Goal: Information Seeking & Learning: Learn about a topic

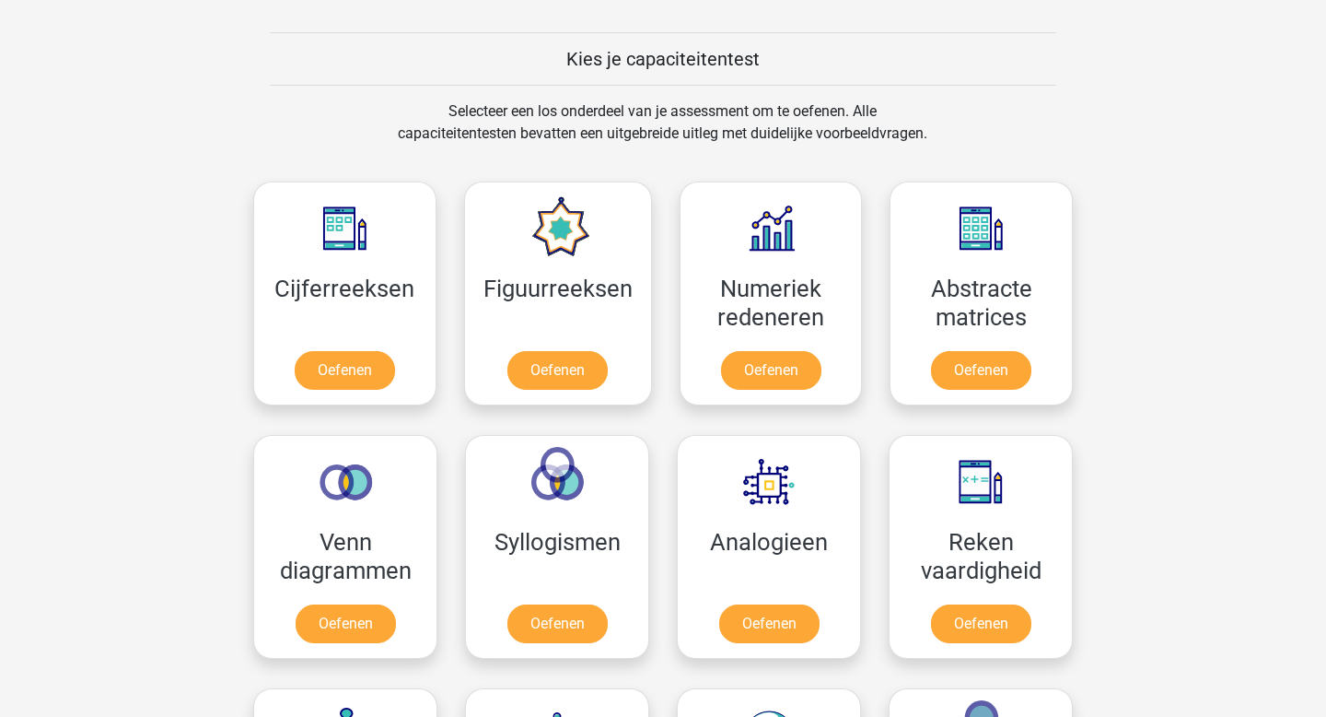
scroll to position [684, 0]
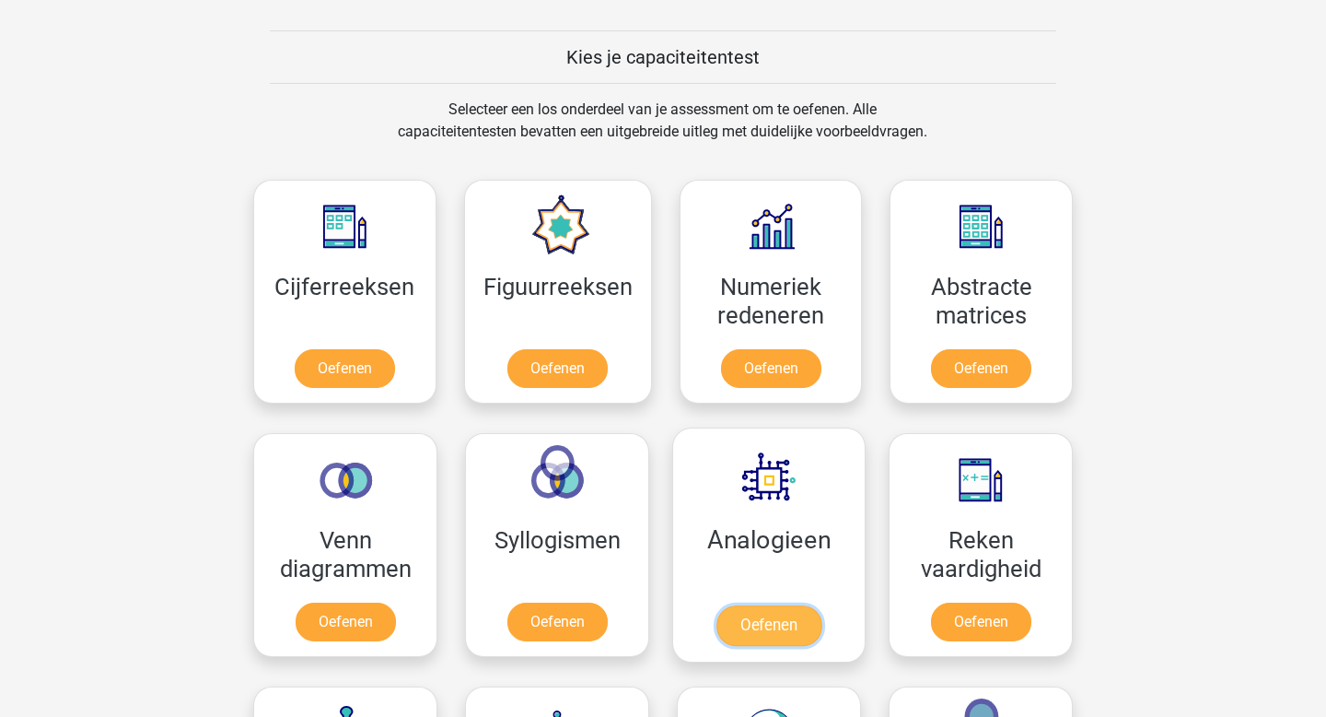
click at [761, 624] on link "Oefenen" at bounding box center [769, 625] width 105 height 41
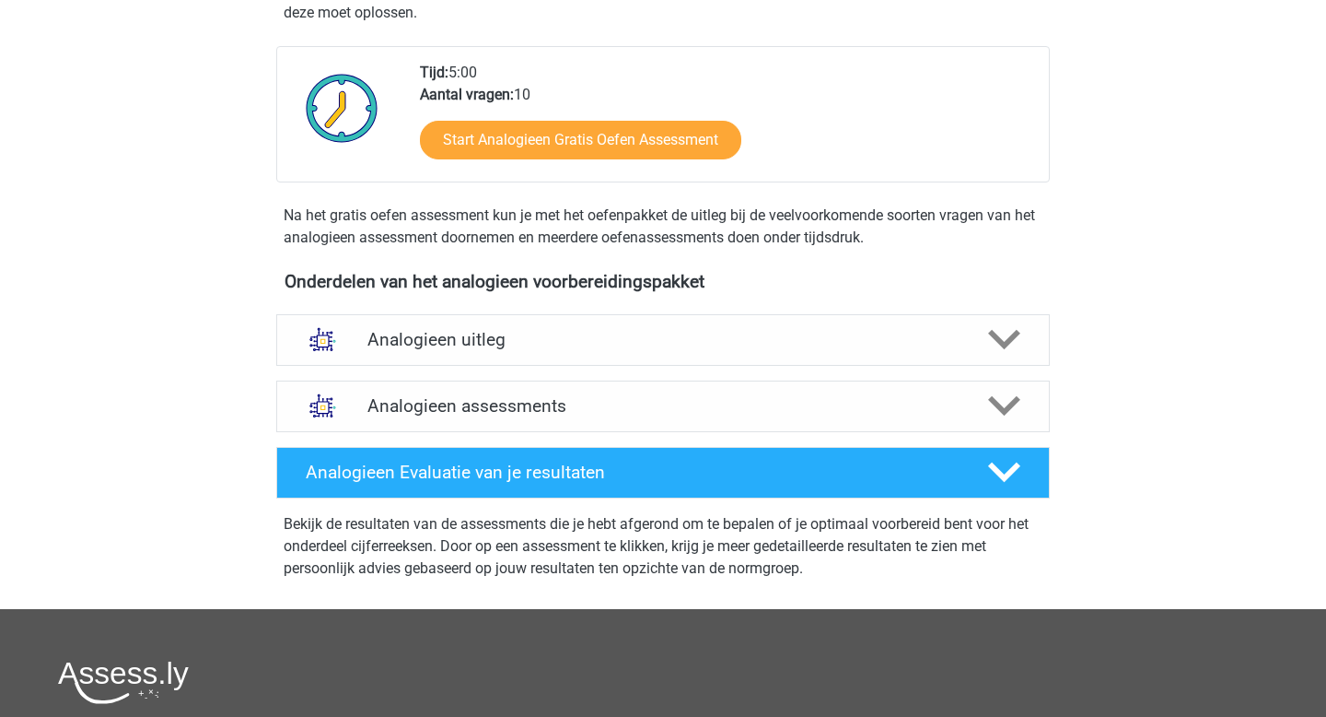
scroll to position [380, 0]
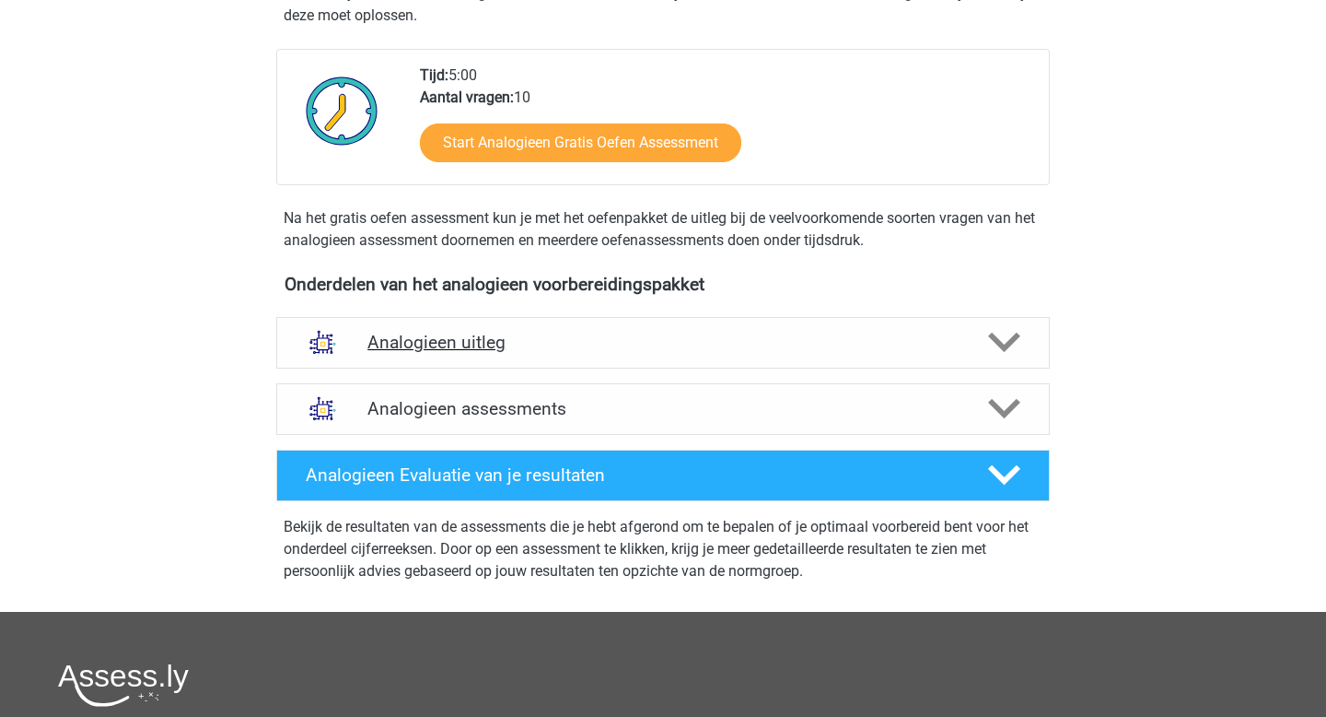
click at [939, 345] on h4 "Analogieen uitleg" at bounding box center [663, 342] width 591 height 21
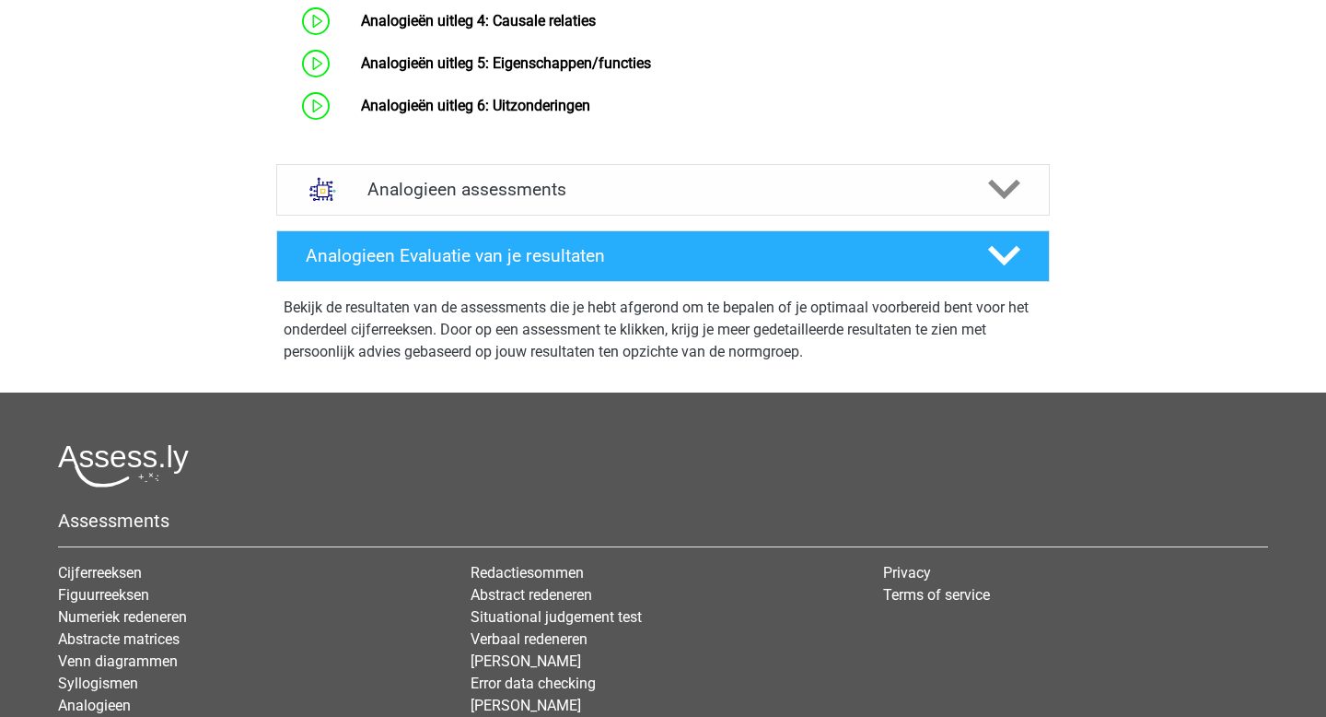
scroll to position [1167, 0]
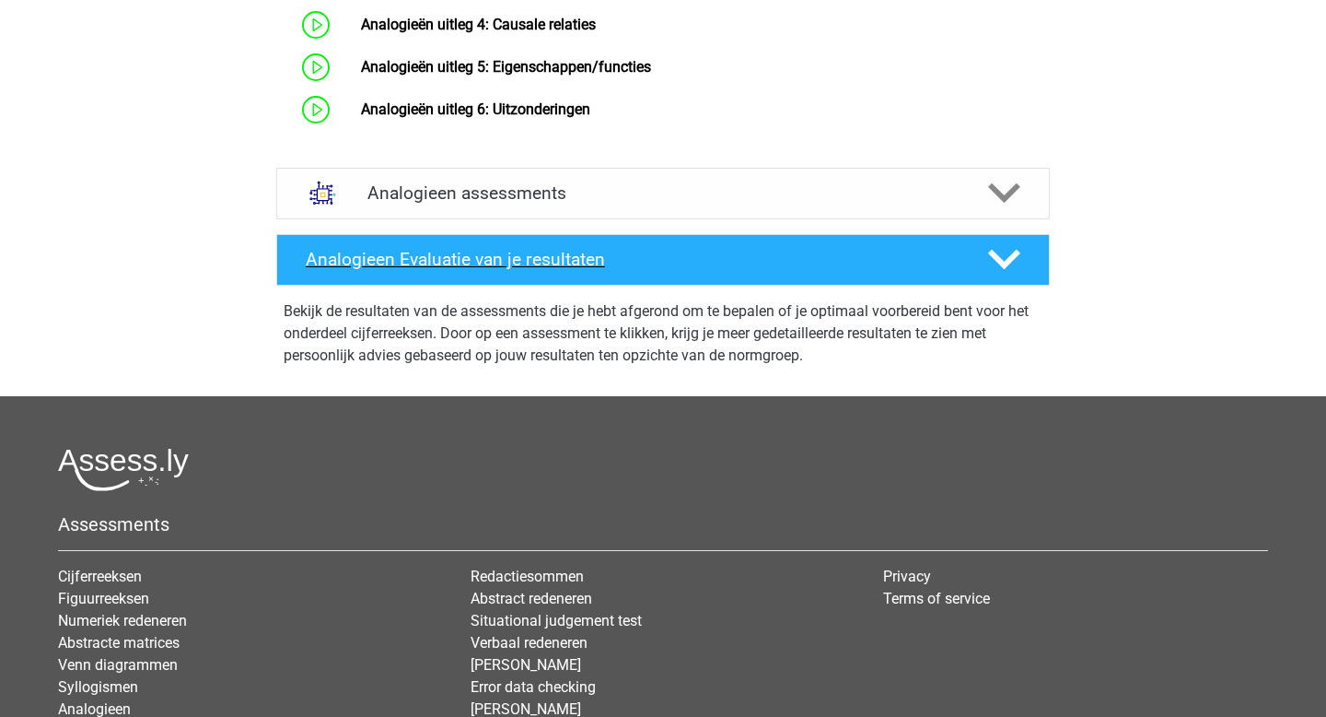
click at [646, 270] on h4 "Analogieen Evaluatie van je resultaten" at bounding box center [632, 259] width 653 height 21
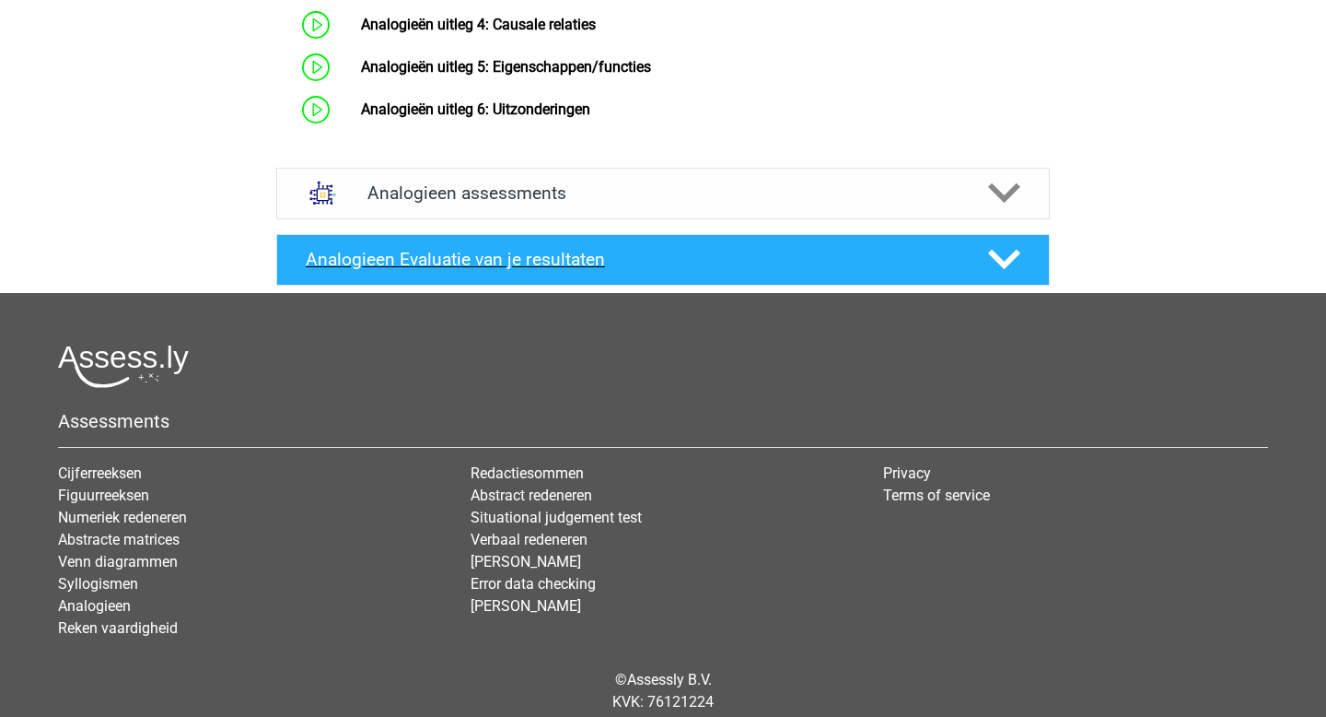
click at [646, 270] on h4 "Analogieen Evaluatie van je resultaten" at bounding box center [632, 259] width 653 height 21
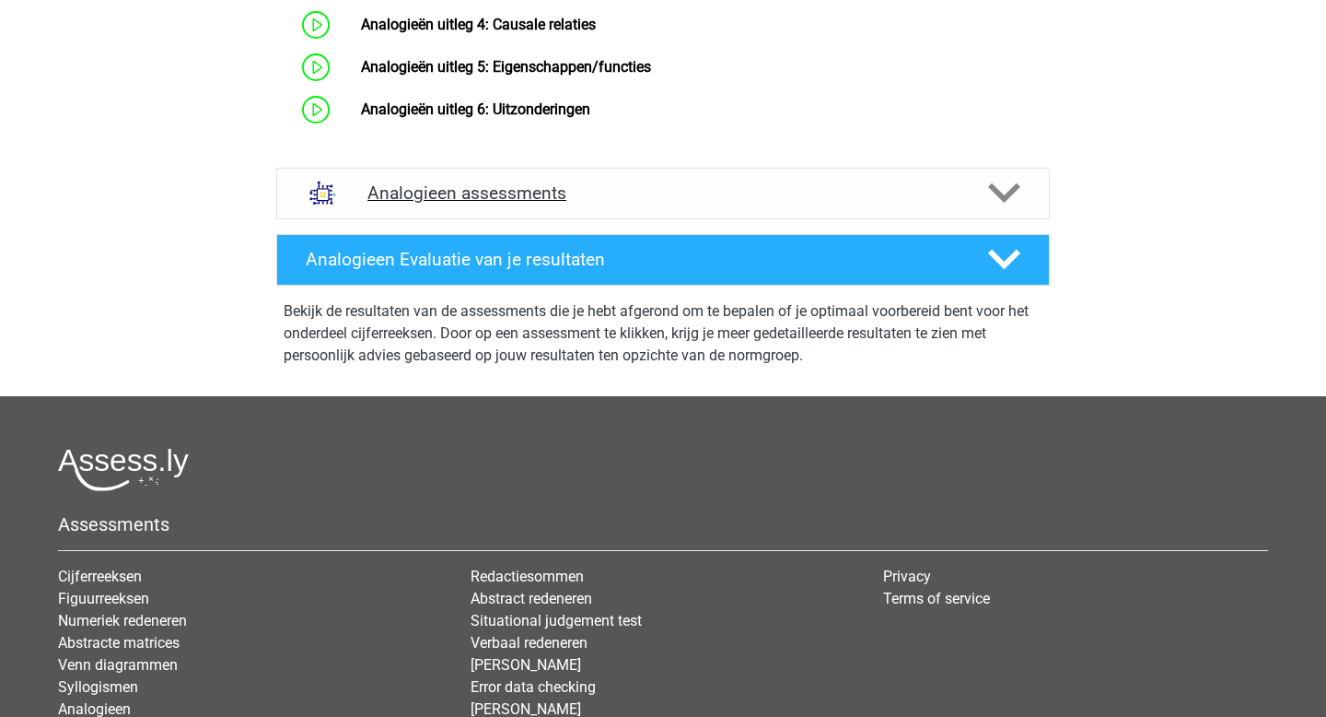
click at [719, 219] on div "Analogieen assessments" at bounding box center [663, 194] width 774 height 52
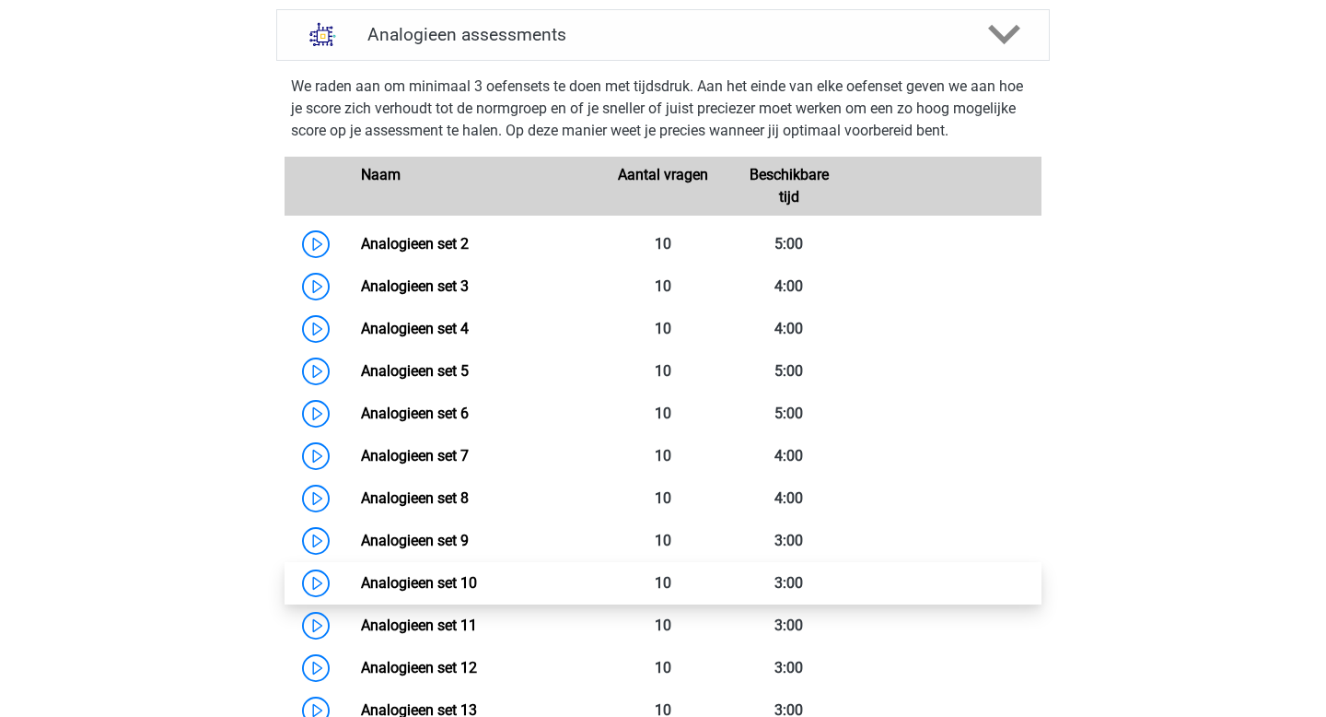
scroll to position [1314, 0]
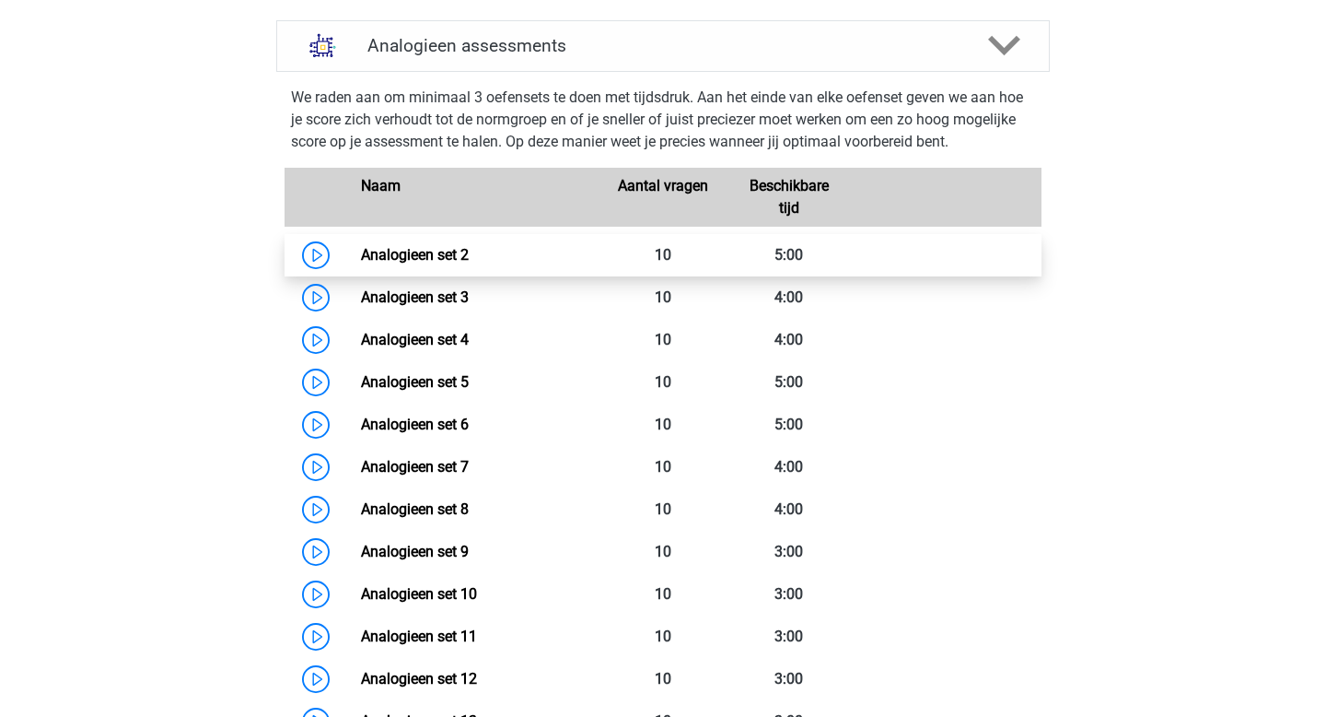
click at [441, 263] on link "Analogieen set 2" at bounding box center [415, 255] width 108 height 18
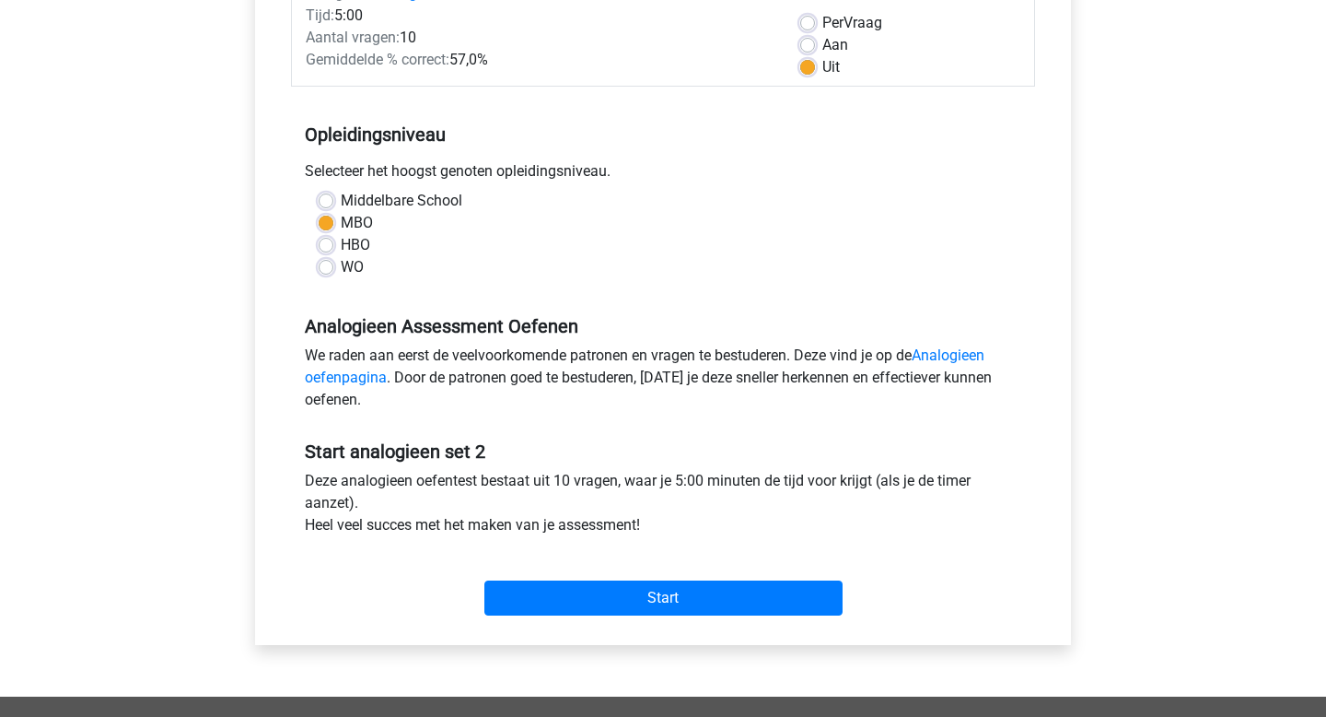
scroll to position [291, 0]
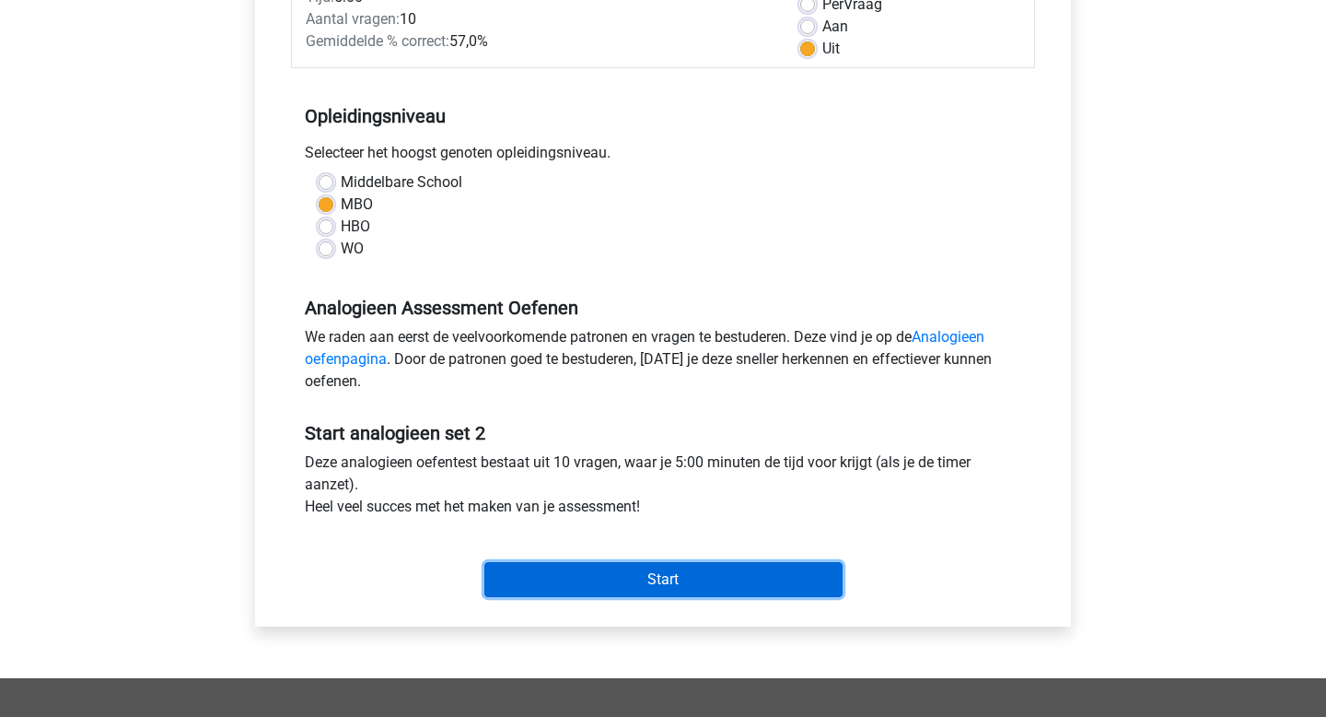
click at [683, 574] on input "Start" at bounding box center [664, 579] width 358 height 35
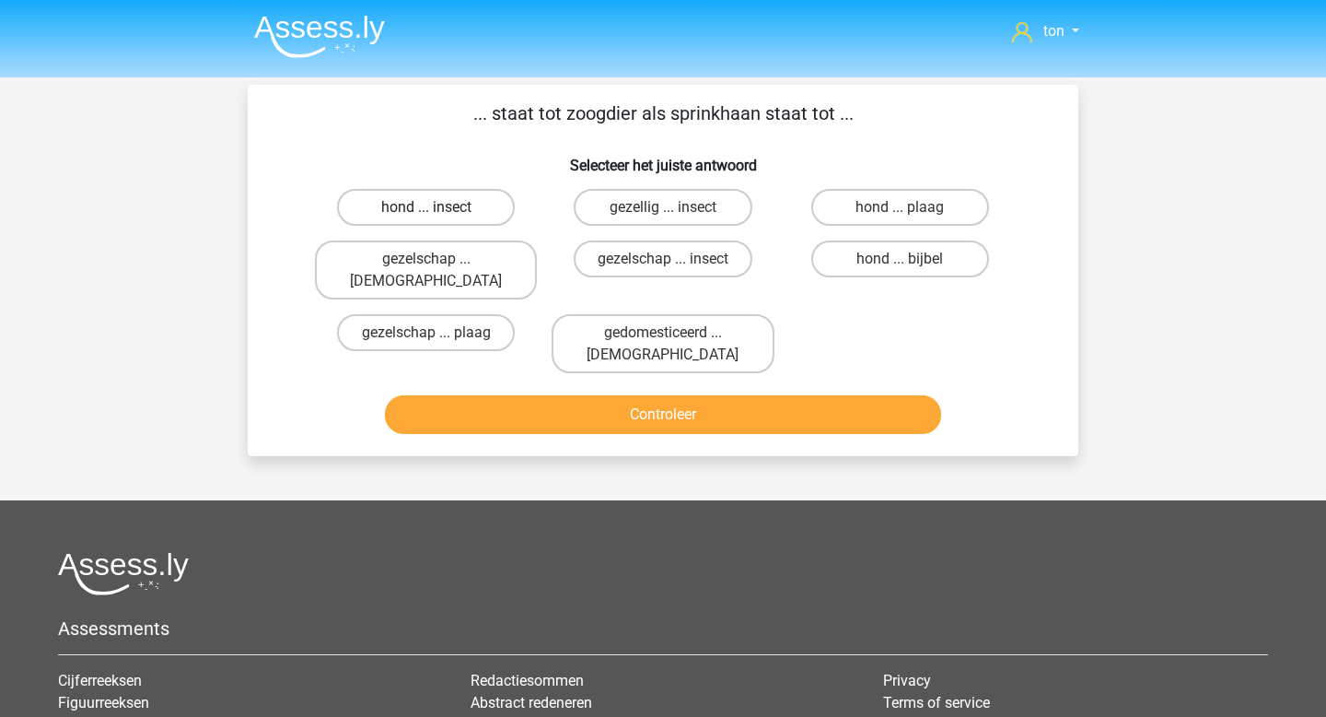
click at [464, 197] on label "hond ... insect" at bounding box center [426, 207] width 178 height 37
click at [438, 207] on input "hond ... insect" at bounding box center [432, 213] width 12 height 12
radio input "true"
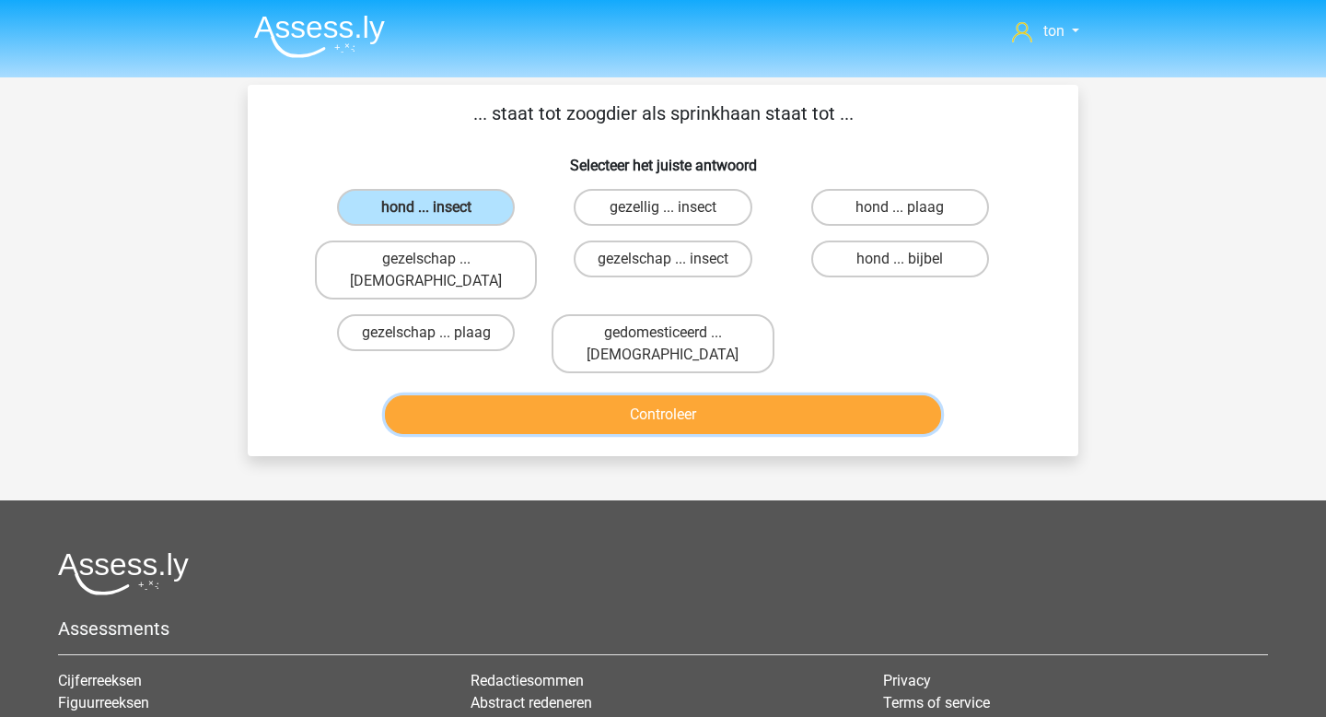
click at [594, 395] on button "Controleer" at bounding box center [663, 414] width 557 height 39
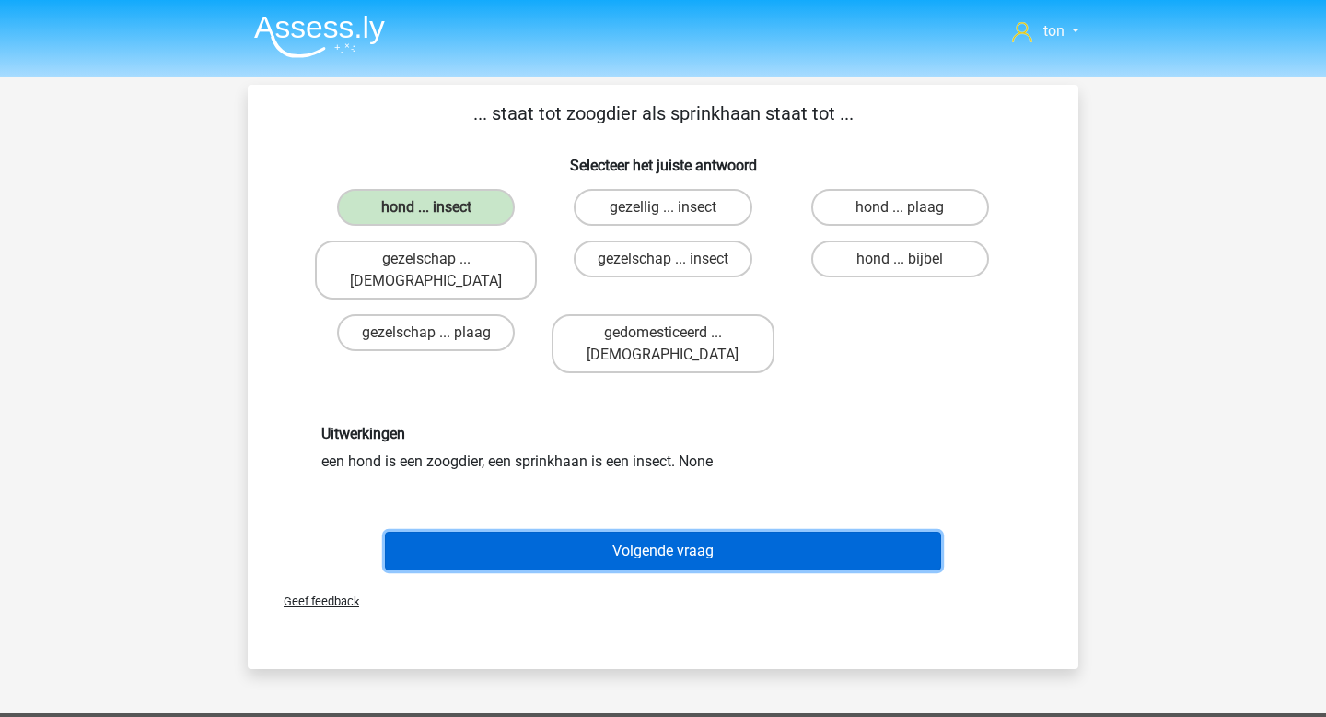
click at [654, 532] on button "Volgende vraag" at bounding box center [663, 551] width 557 height 39
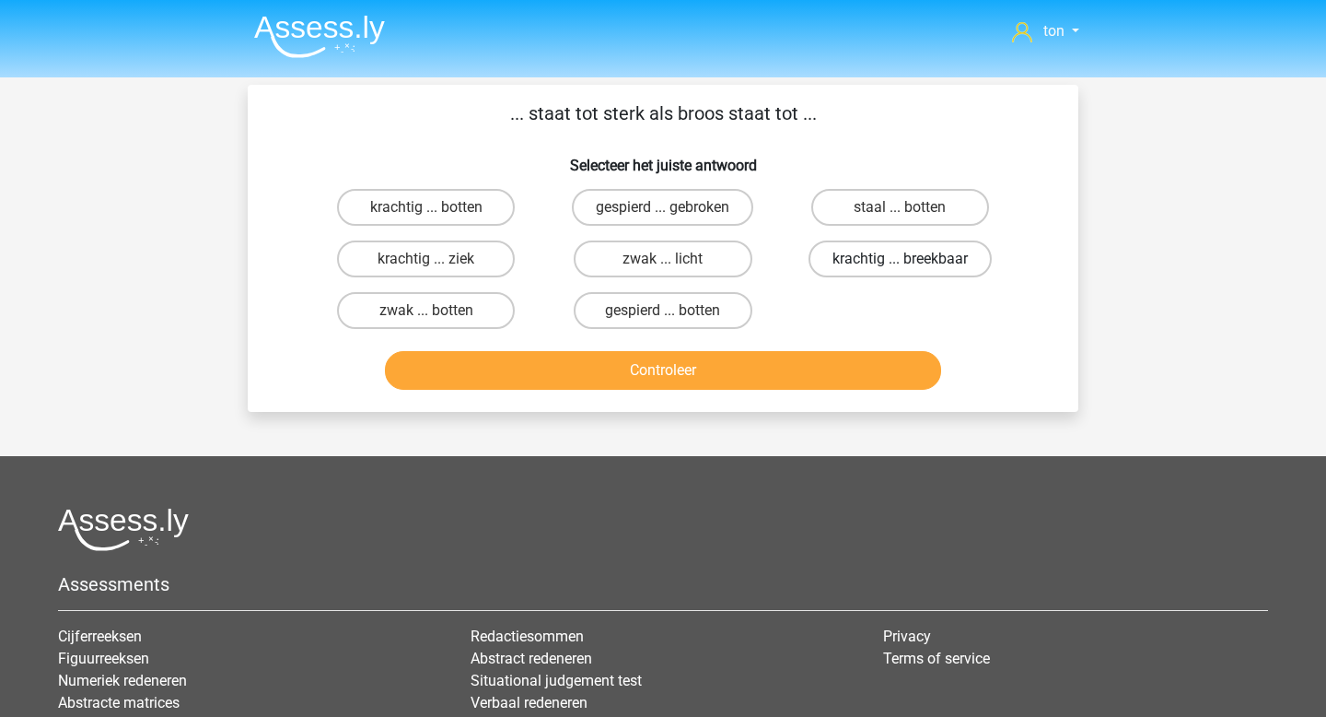
click at [889, 261] on label "krachtig ... breekbaar" at bounding box center [900, 258] width 183 height 37
click at [900, 261] on input "krachtig ... breekbaar" at bounding box center [906, 265] width 12 height 12
radio input "true"
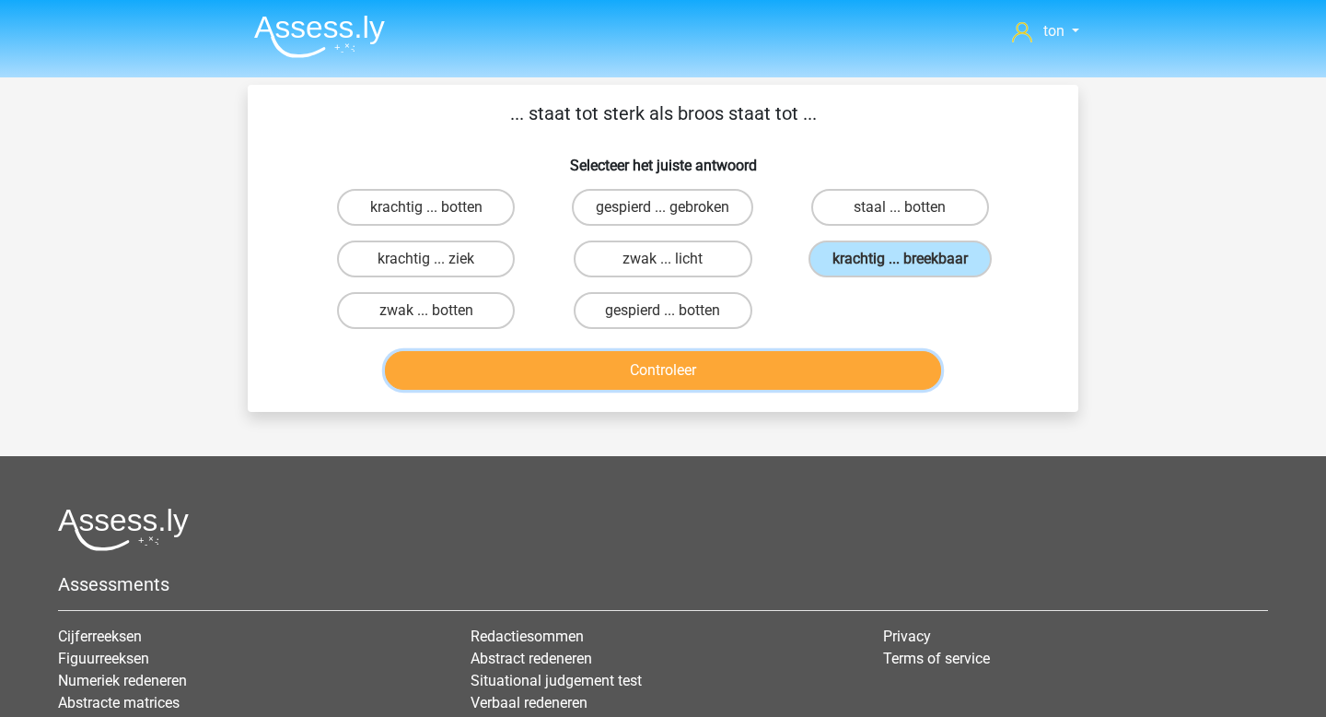
click at [774, 368] on button "Controleer" at bounding box center [663, 370] width 557 height 39
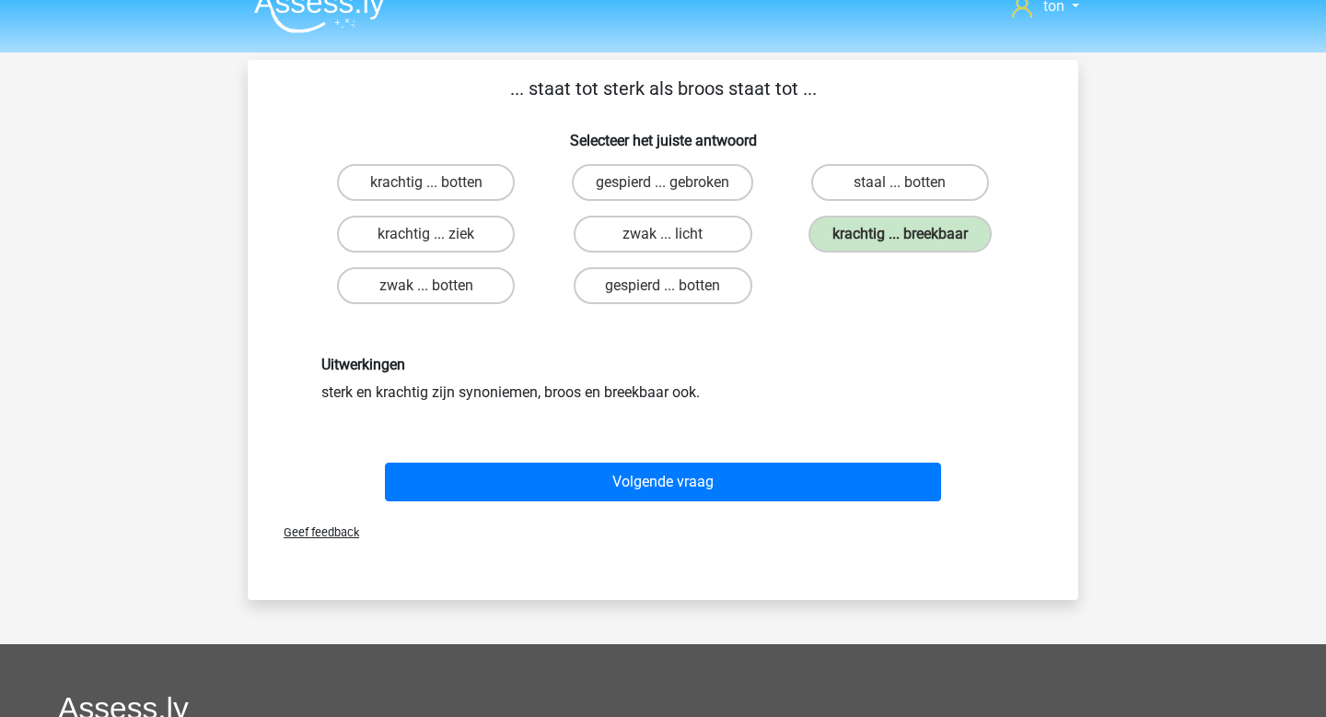
scroll to position [35, 0]
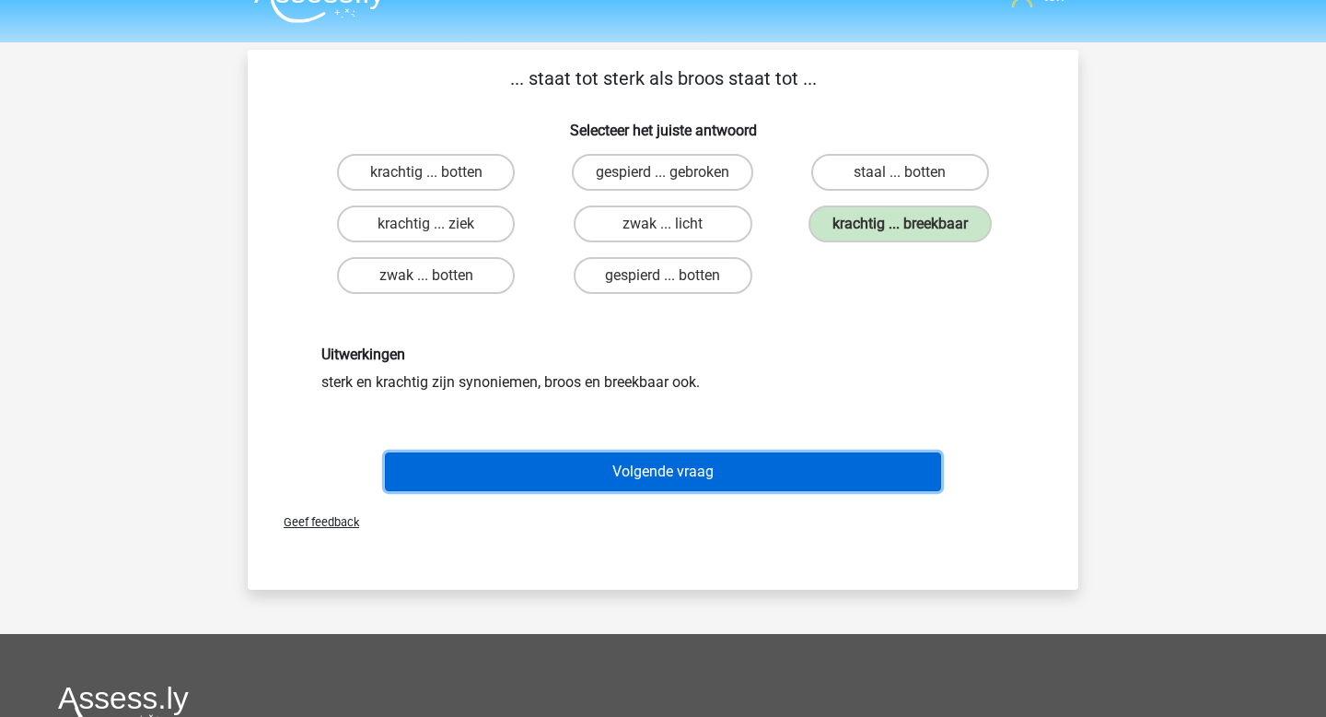
click at [690, 472] on button "Volgende vraag" at bounding box center [663, 471] width 557 height 39
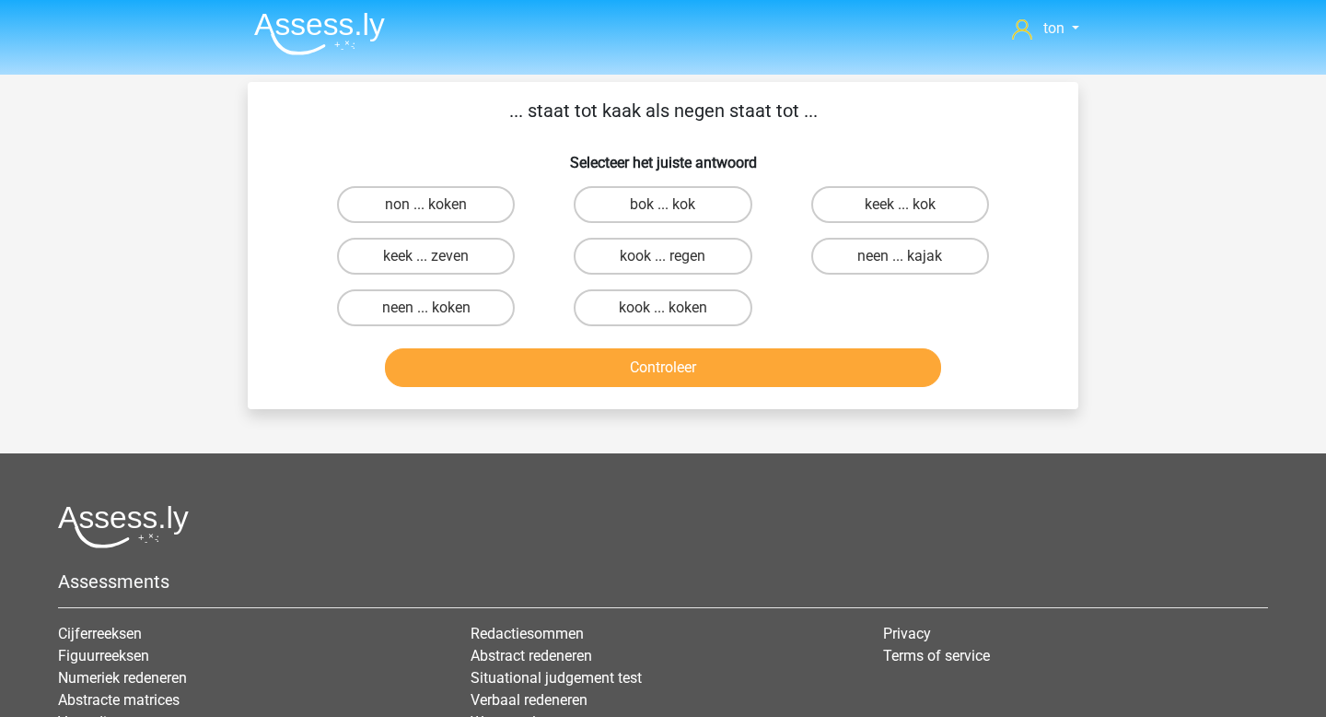
scroll to position [0, 0]
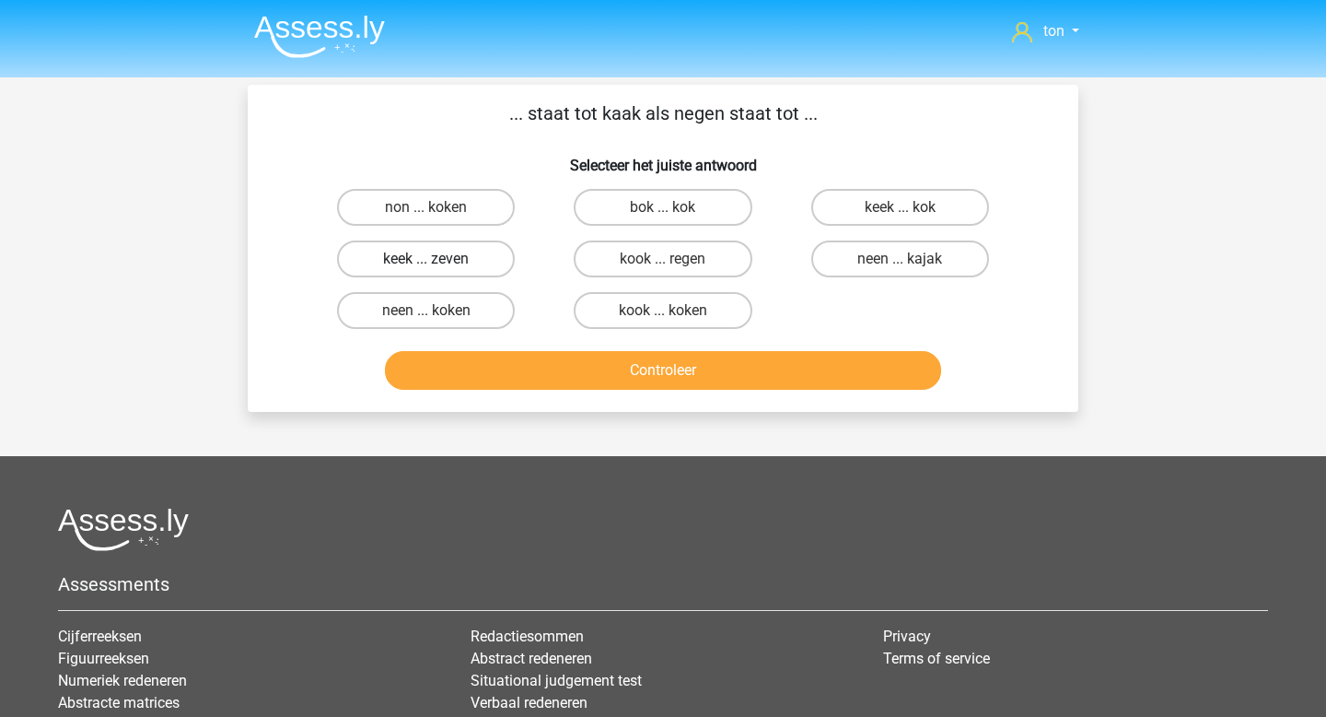
click at [461, 254] on label "keek ... zeven" at bounding box center [426, 258] width 178 height 37
click at [438, 259] on input "keek ... zeven" at bounding box center [432, 265] width 12 height 12
radio input "true"
click at [668, 258] on label "kook ... regen" at bounding box center [663, 258] width 178 height 37
click at [668, 259] on input "kook ... regen" at bounding box center [669, 265] width 12 height 12
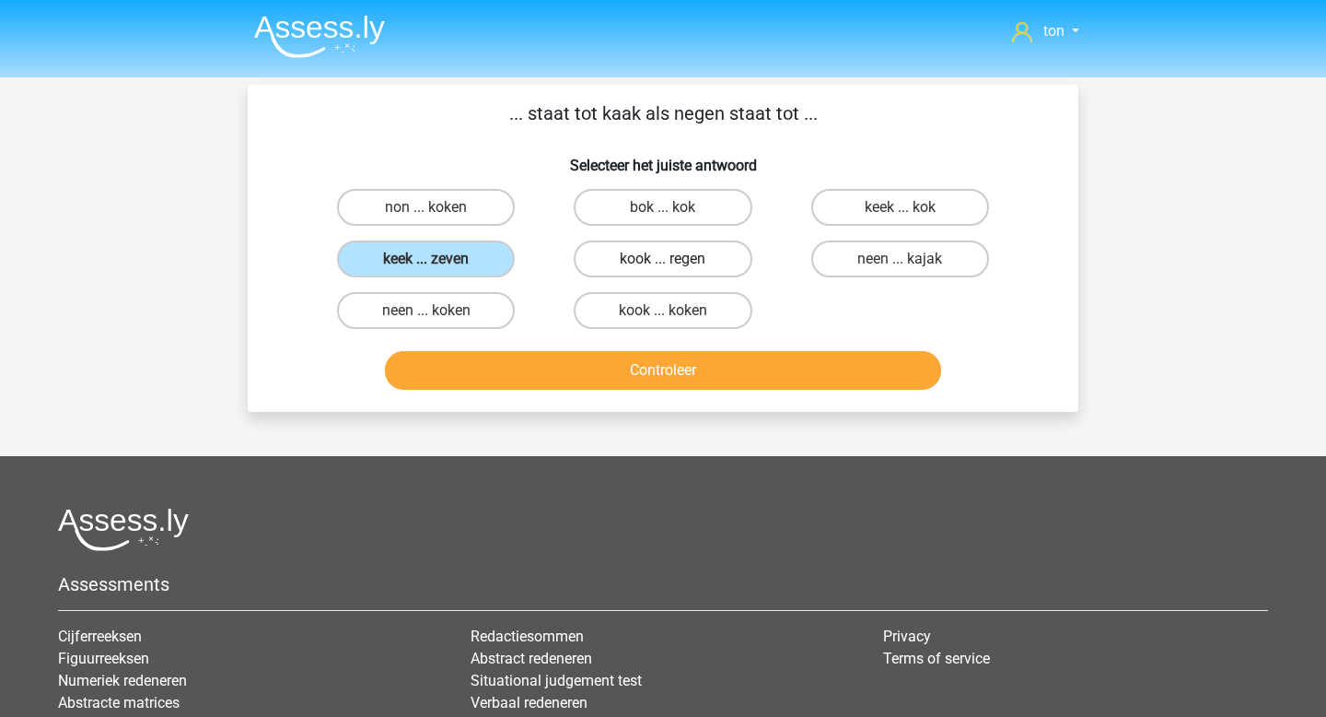
radio input "true"
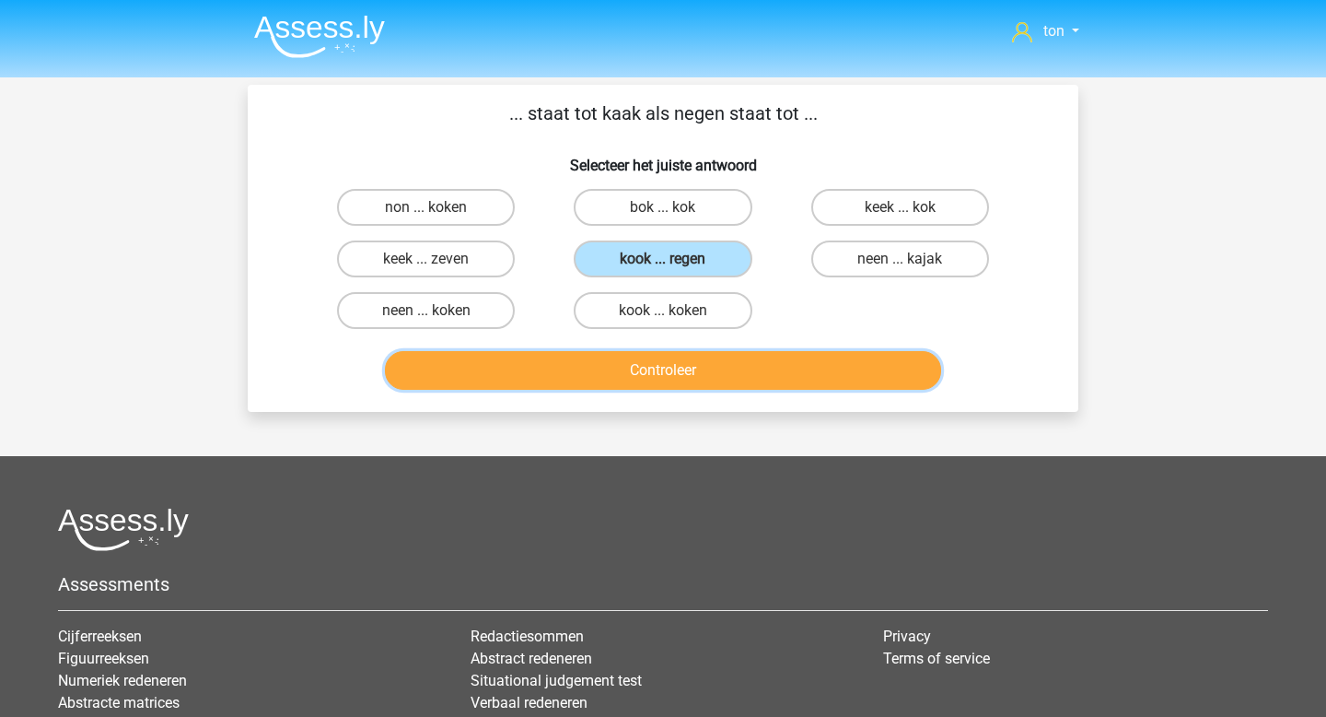
click at [707, 371] on button "Controleer" at bounding box center [663, 370] width 557 height 39
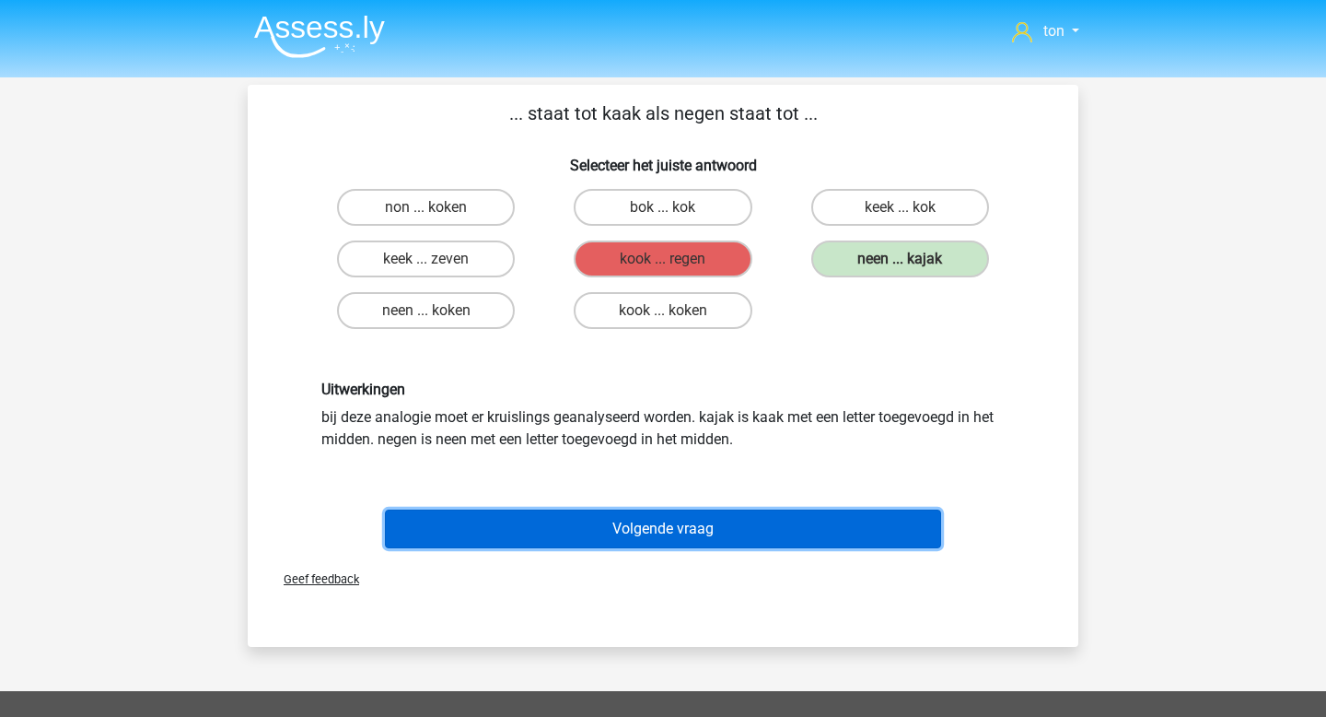
click at [695, 528] on button "Volgende vraag" at bounding box center [663, 528] width 557 height 39
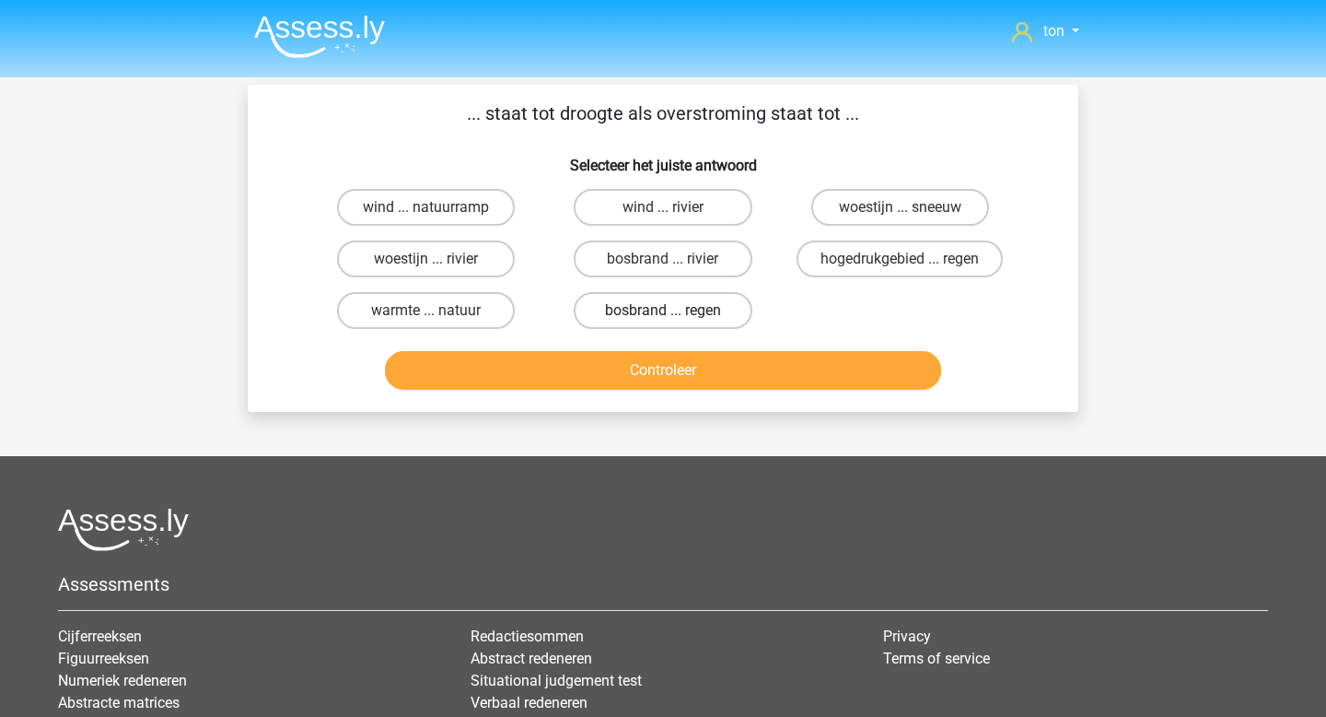
click at [678, 306] on label "bosbrand ... regen" at bounding box center [663, 310] width 178 height 37
click at [675, 310] on input "bosbrand ... regen" at bounding box center [669, 316] width 12 height 12
radio input "true"
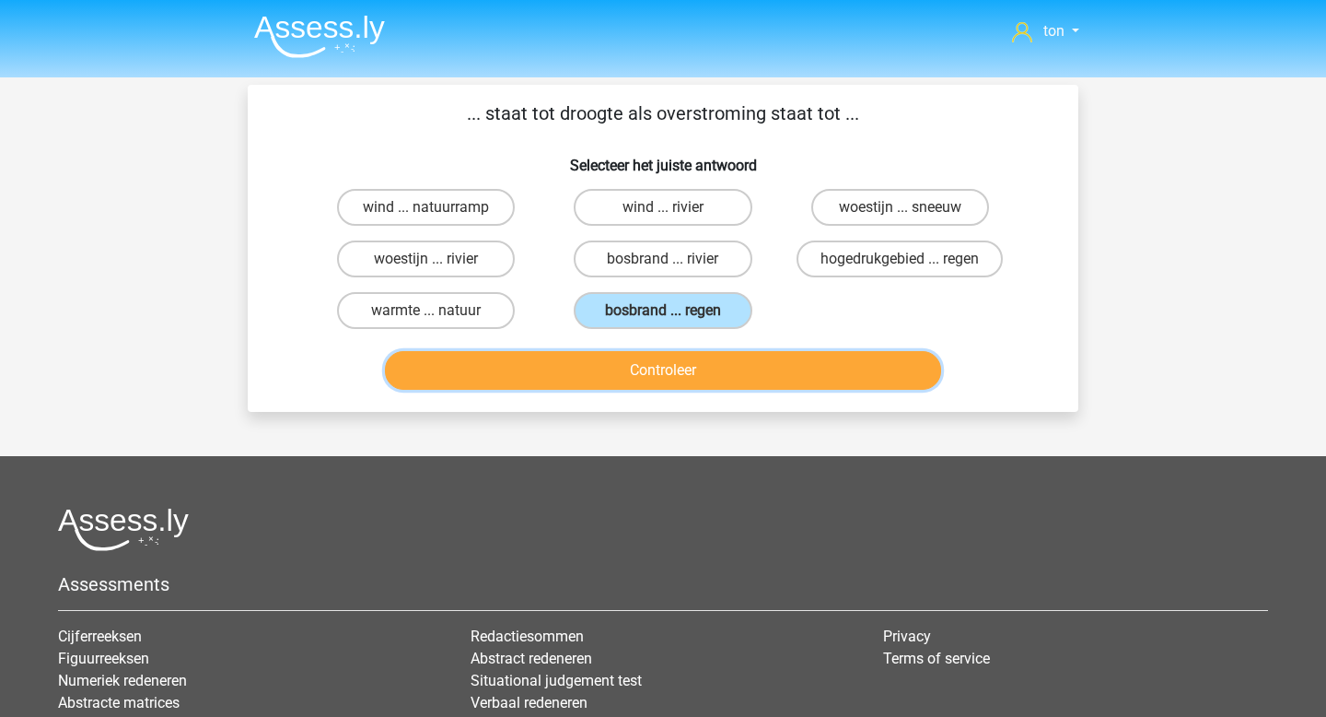
click at [677, 365] on button "Controleer" at bounding box center [663, 370] width 557 height 39
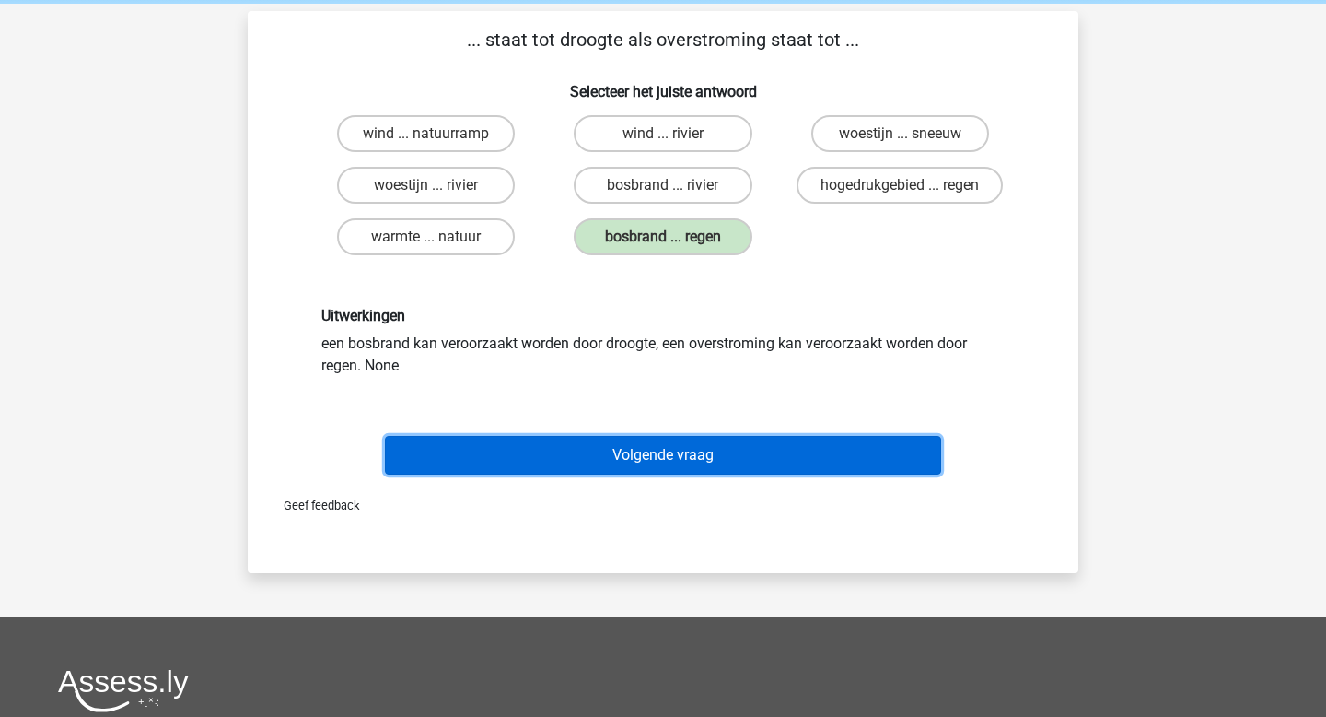
click at [671, 459] on button "Volgende vraag" at bounding box center [663, 455] width 557 height 39
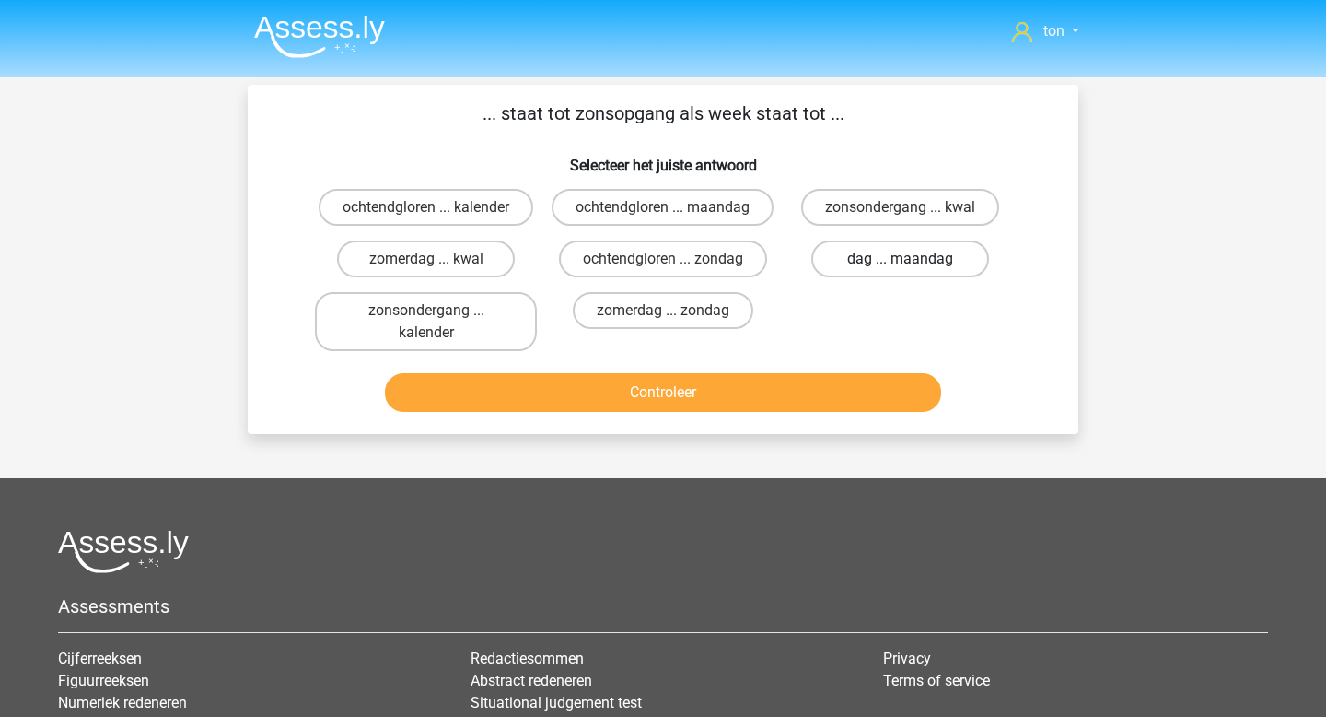
click at [886, 275] on label "dag ... maandag" at bounding box center [901, 258] width 178 height 37
click at [900, 271] on input "dag ... maandag" at bounding box center [906, 265] width 12 height 12
radio input "true"
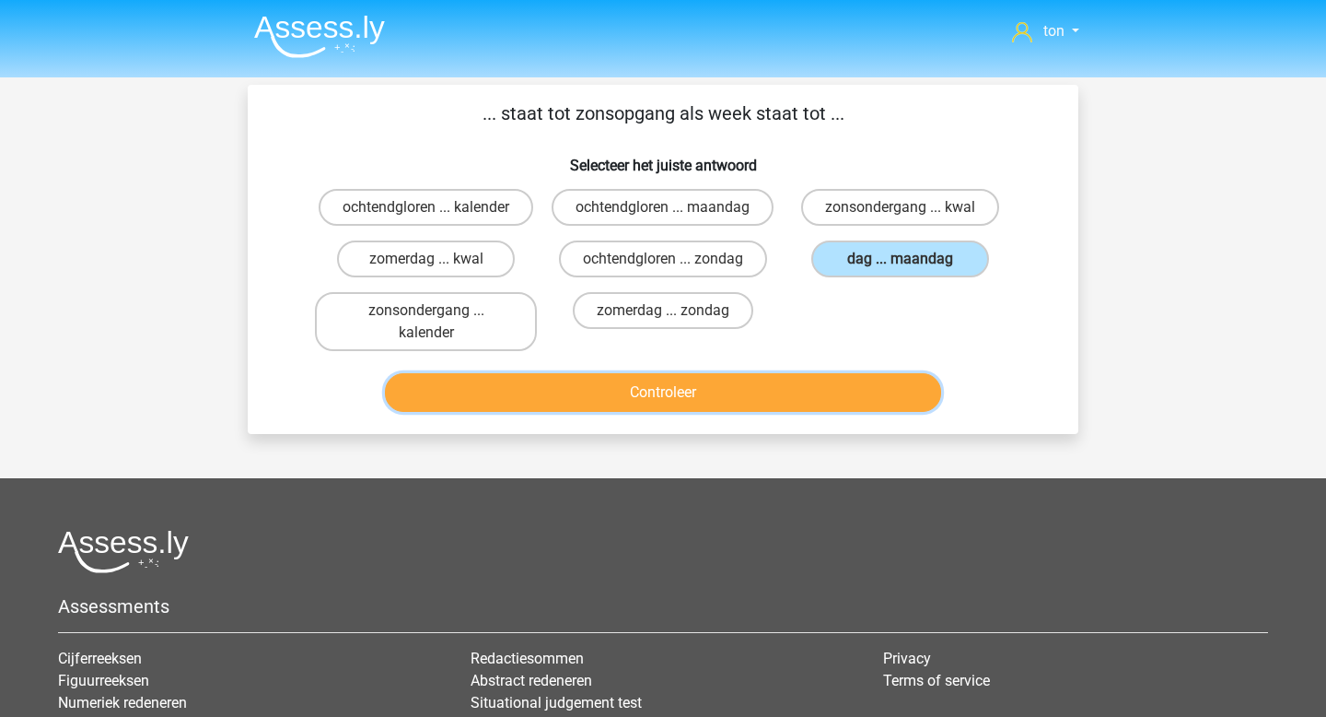
click at [793, 405] on button "Controleer" at bounding box center [663, 392] width 557 height 39
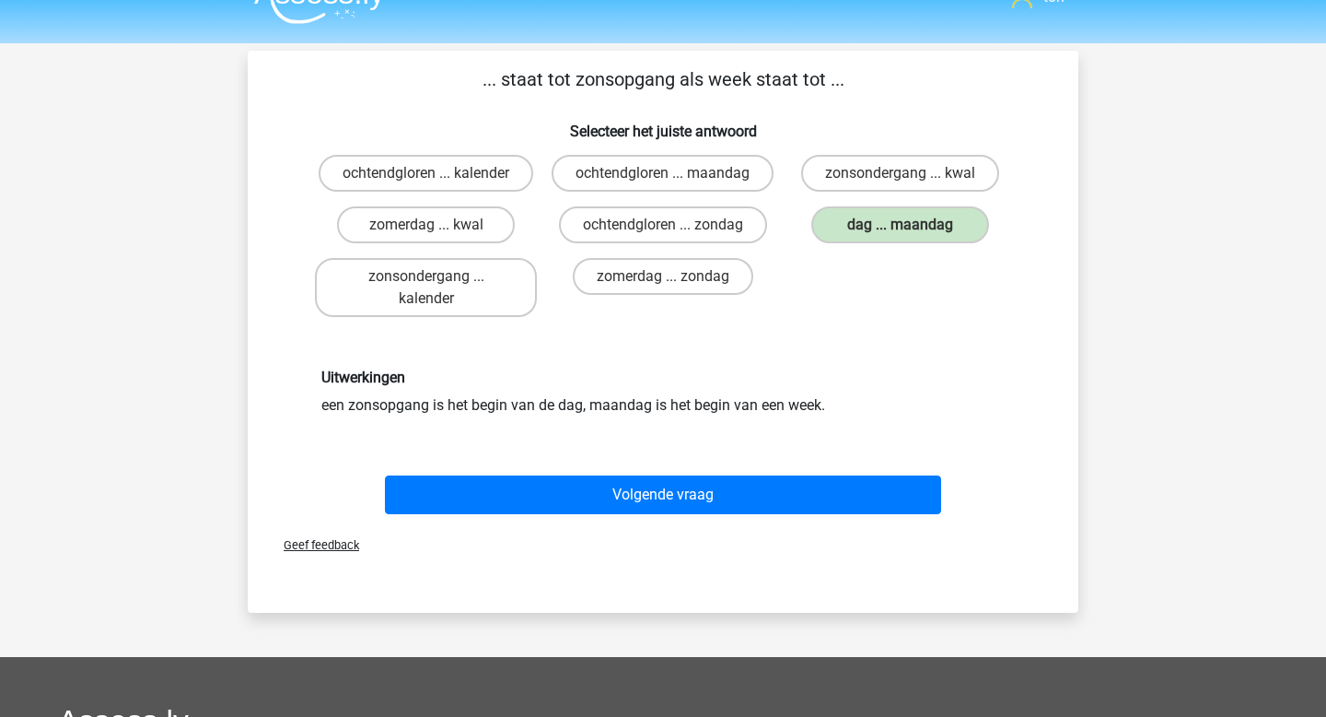
scroll to position [44, 0]
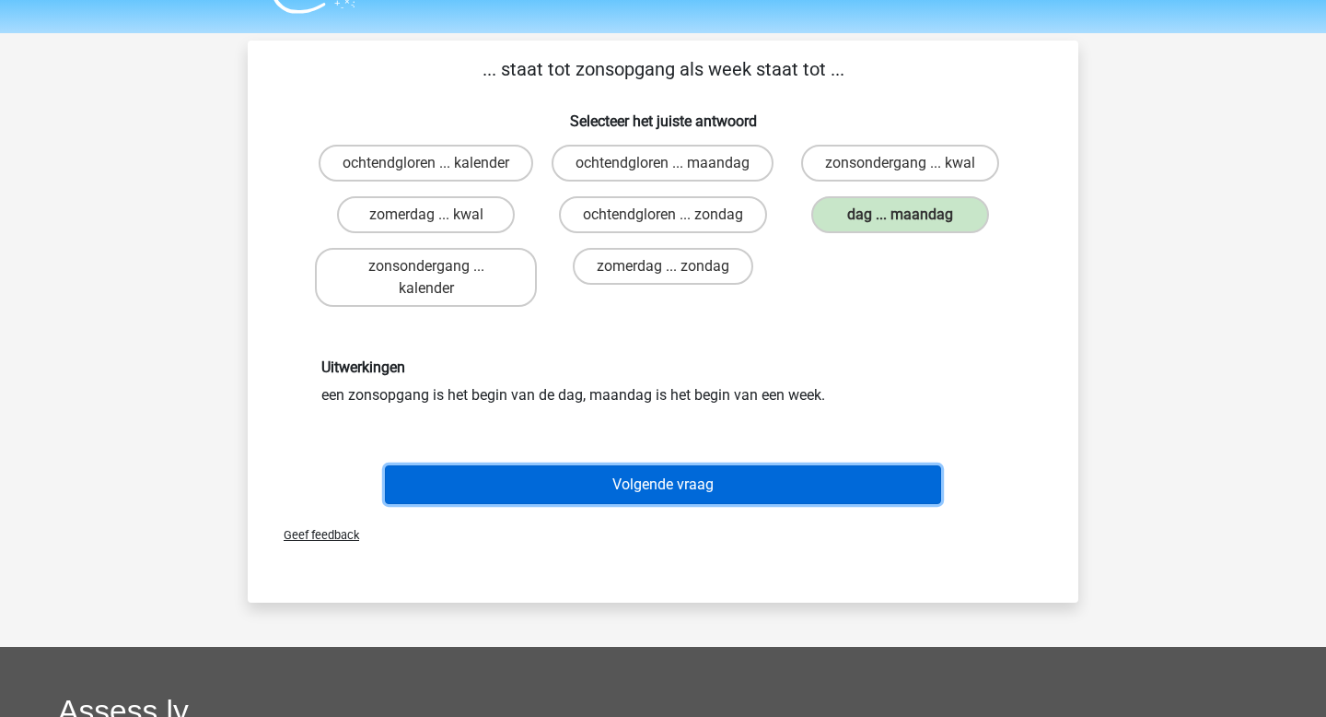
click at [702, 502] on button "Volgende vraag" at bounding box center [663, 484] width 557 height 39
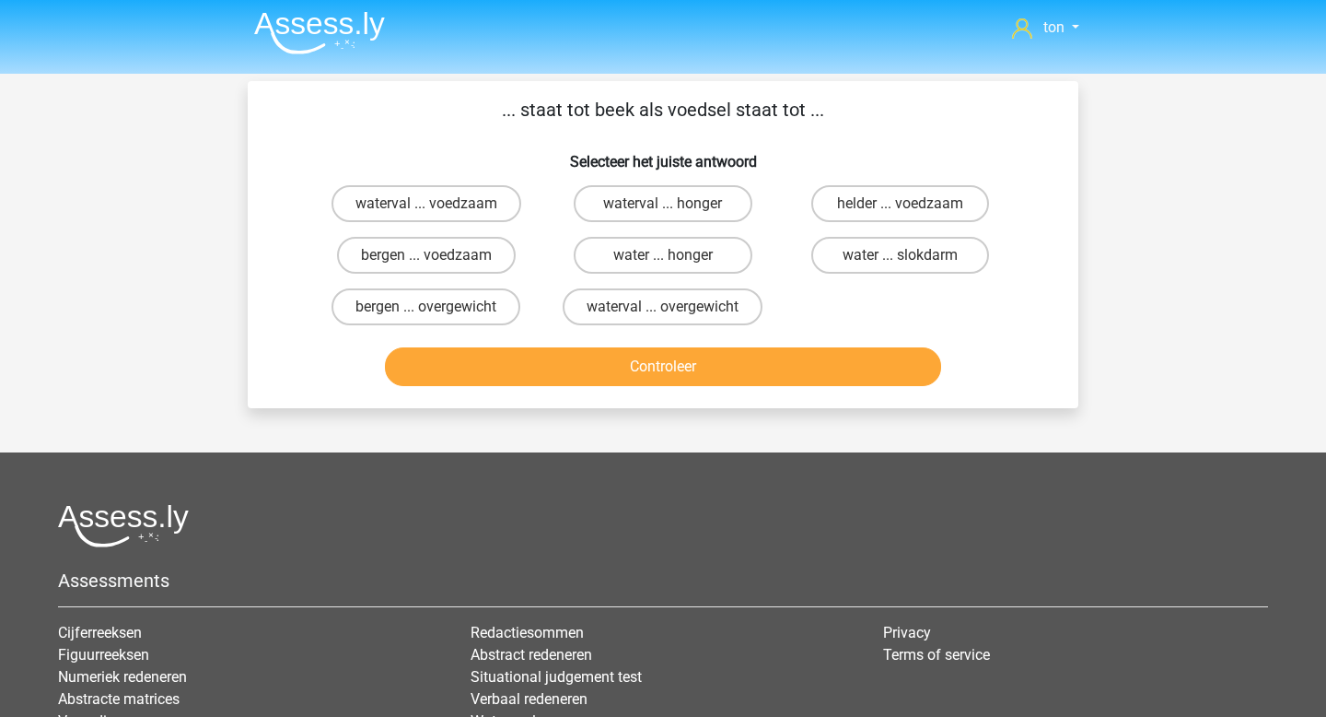
scroll to position [0, 0]
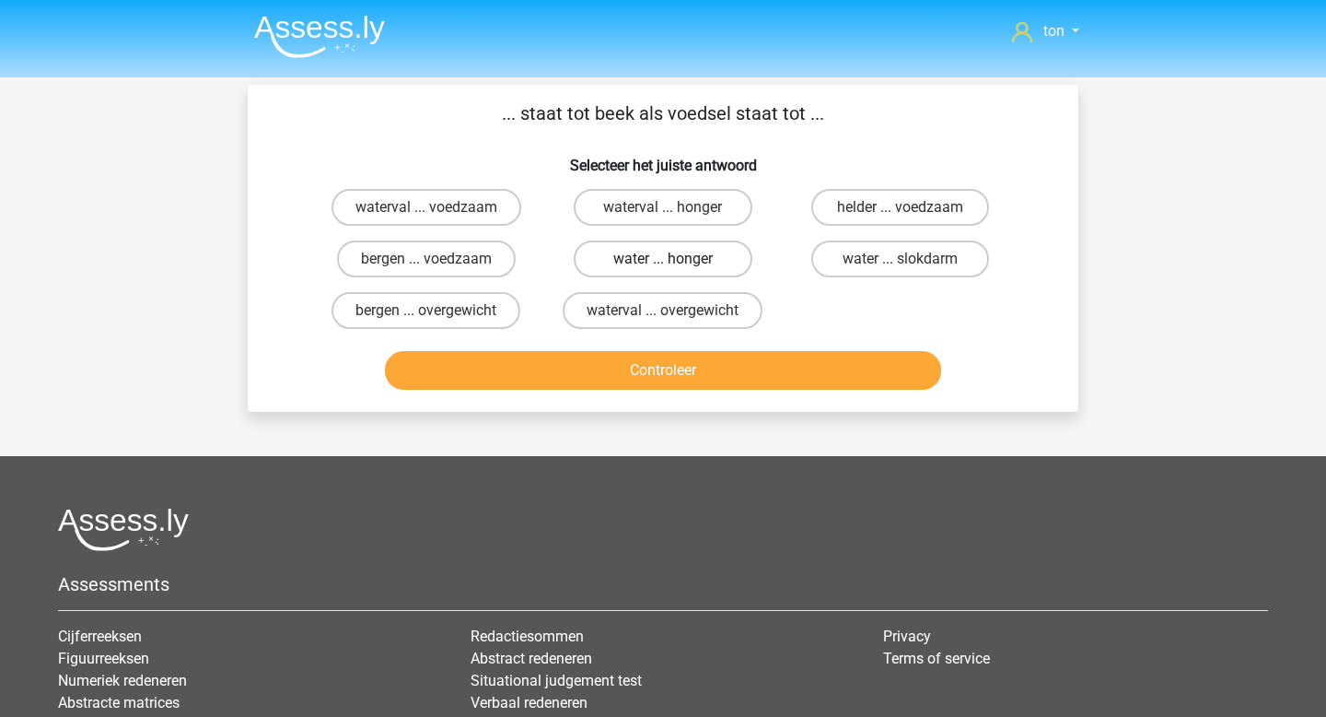
click at [654, 251] on label "water ... honger" at bounding box center [663, 258] width 178 height 37
click at [663, 259] on input "water ... honger" at bounding box center [669, 265] width 12 height 12
radio input "true"
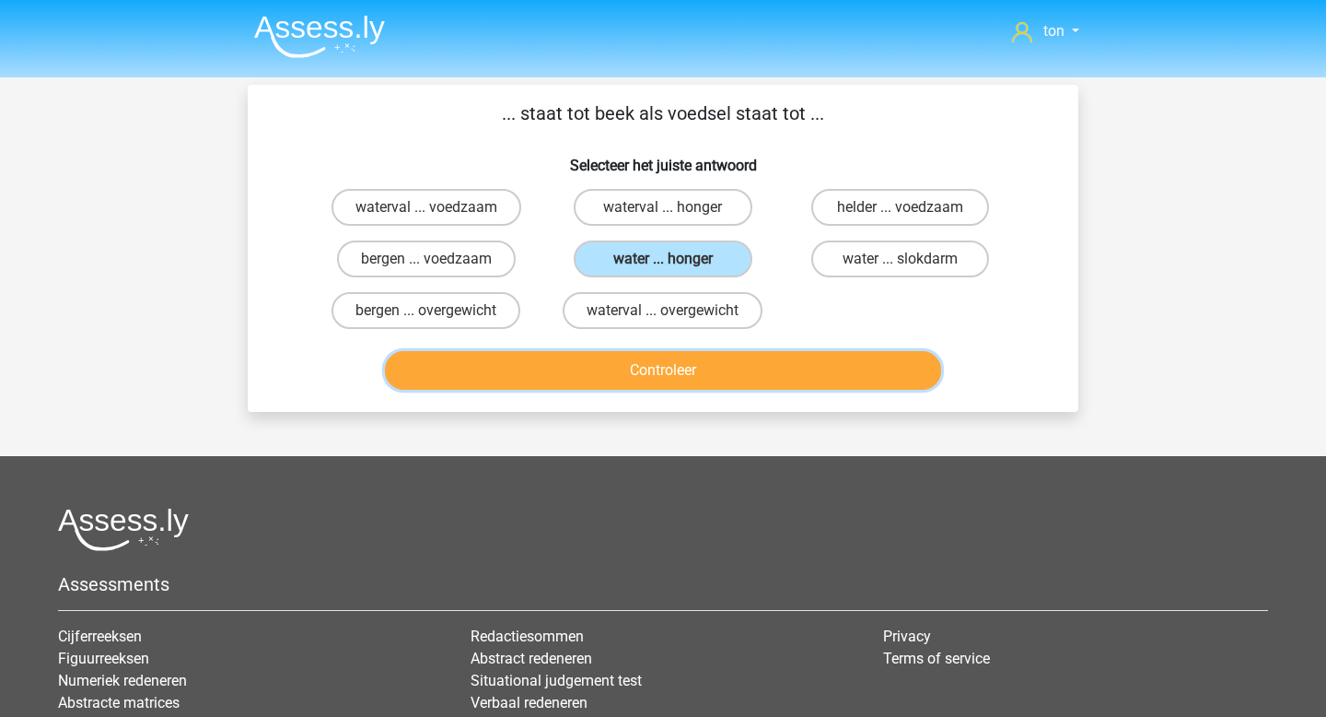
click at [656, 371] on button "Controleer" at bounding box center [663, 370] width 557 height 39
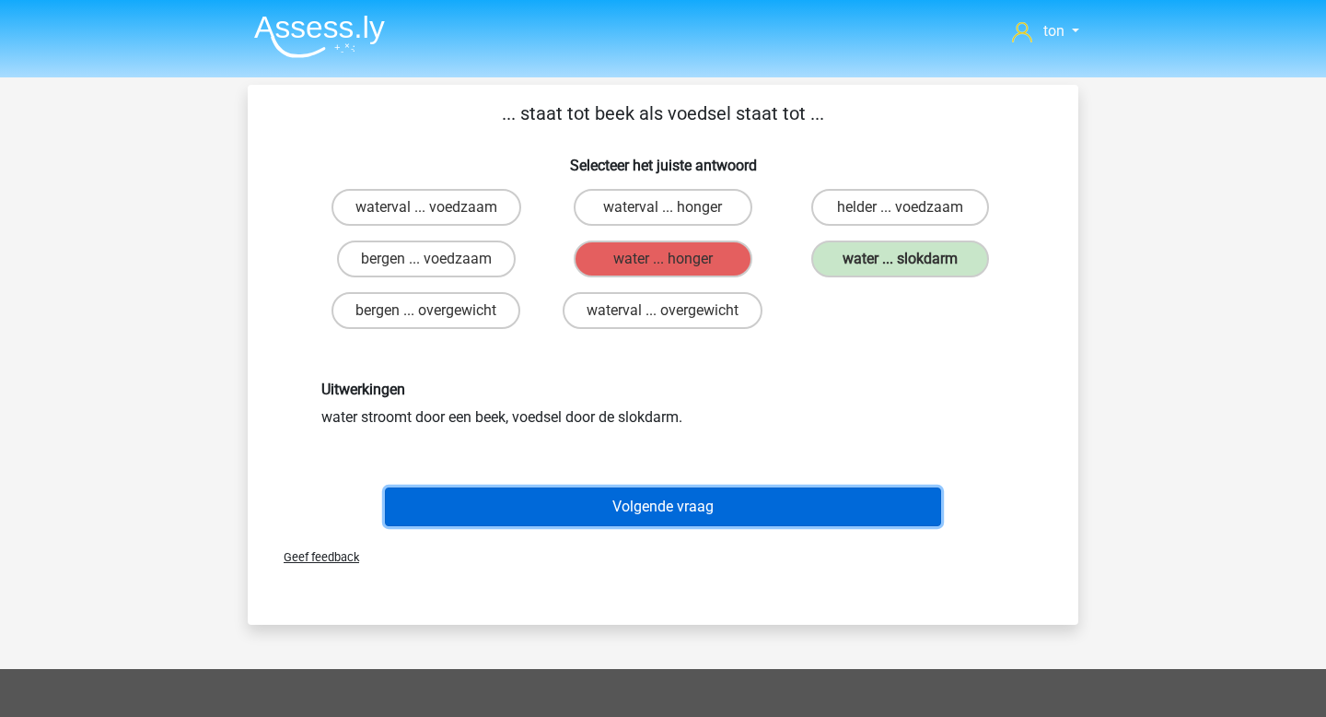
click at [683, 499] on button "Volgende vraag" at bounding box center [663, 506] width 557 height 39
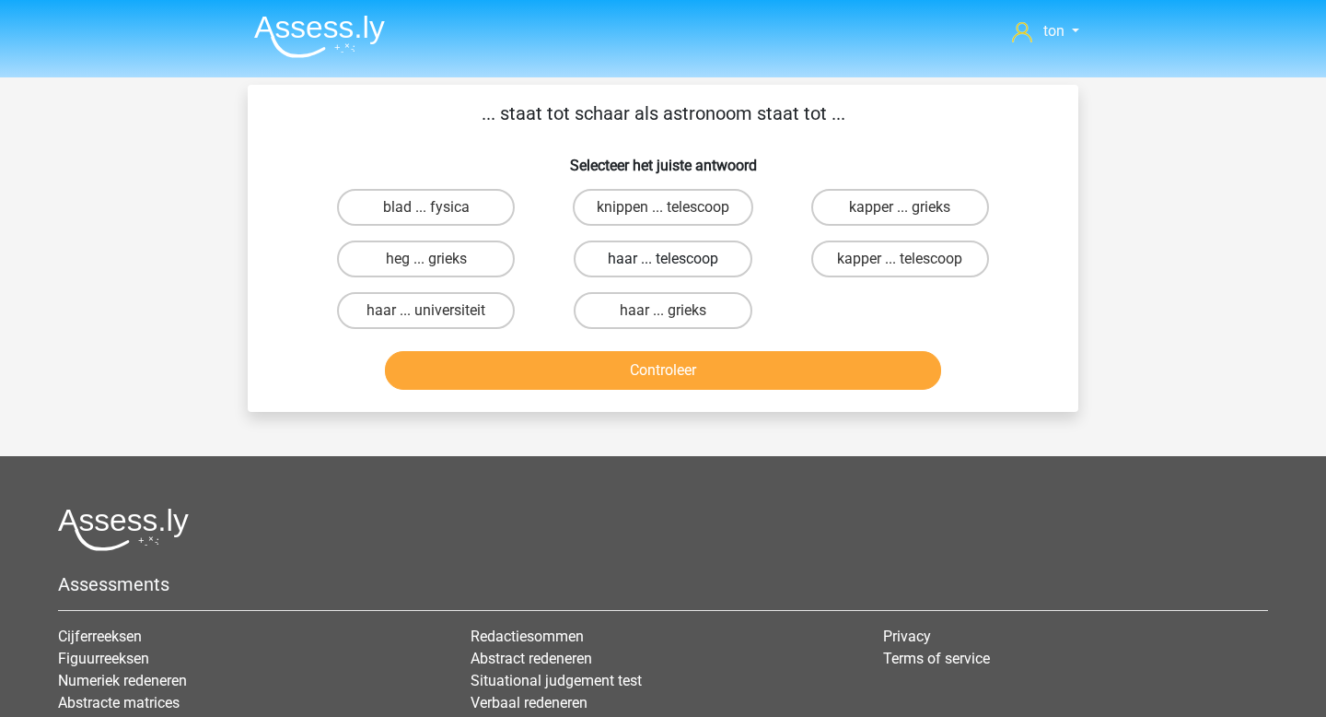
click at [624, 259] on label "haar ... telescoop" at bounding box center [663, 258] width 178 height 37
click at [663, 259] on input "haar ... telescoop" at bounding box center [669, 265] width 12 height 12
radio input "true"
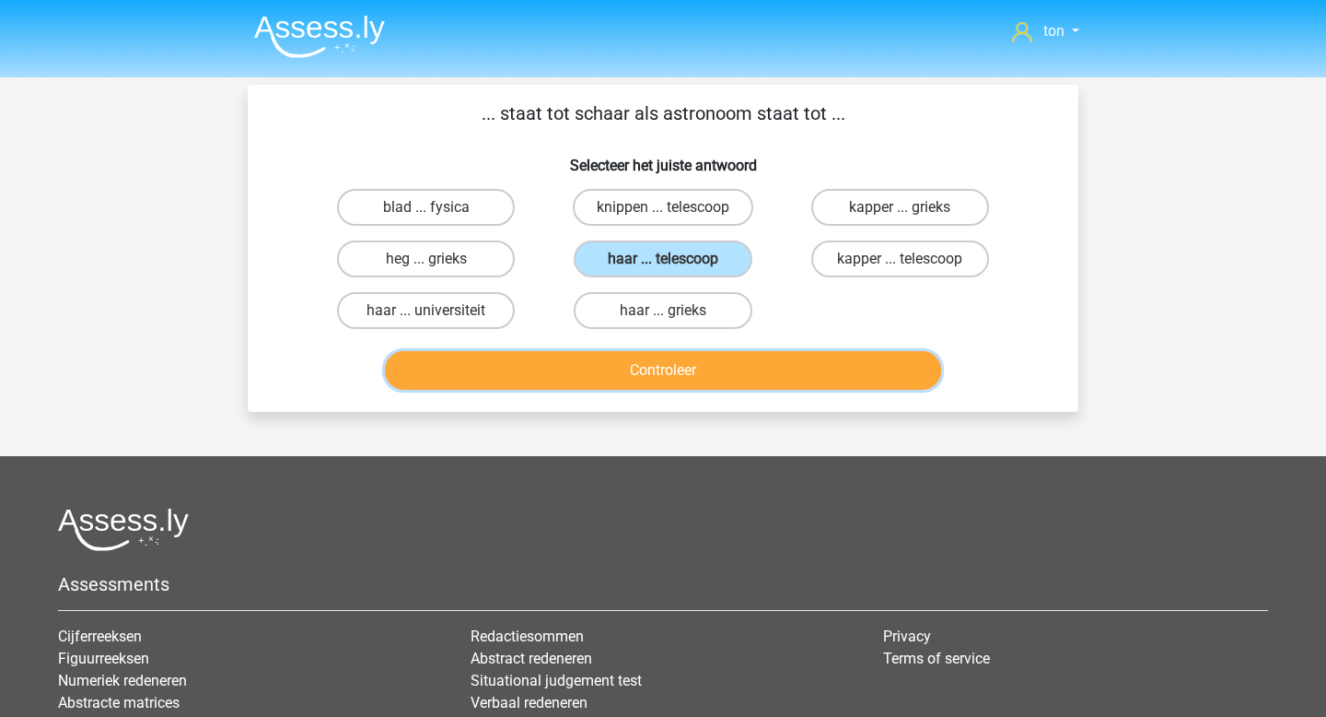
click at [630, 371] on button "Controleer" at bounding box center [663, 370] width 557 height 39
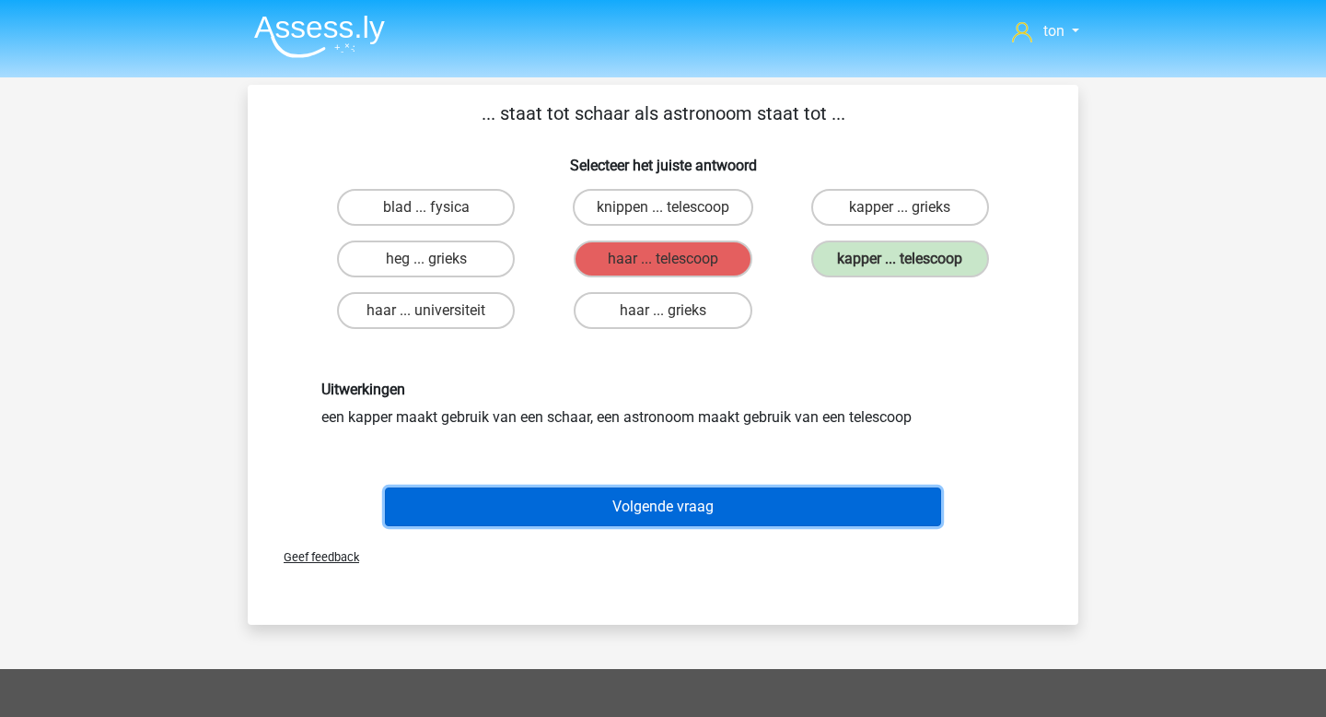
click at [659, 511] on button "Volgende vraag" at bounding box center [663, 506] width 557 height 39
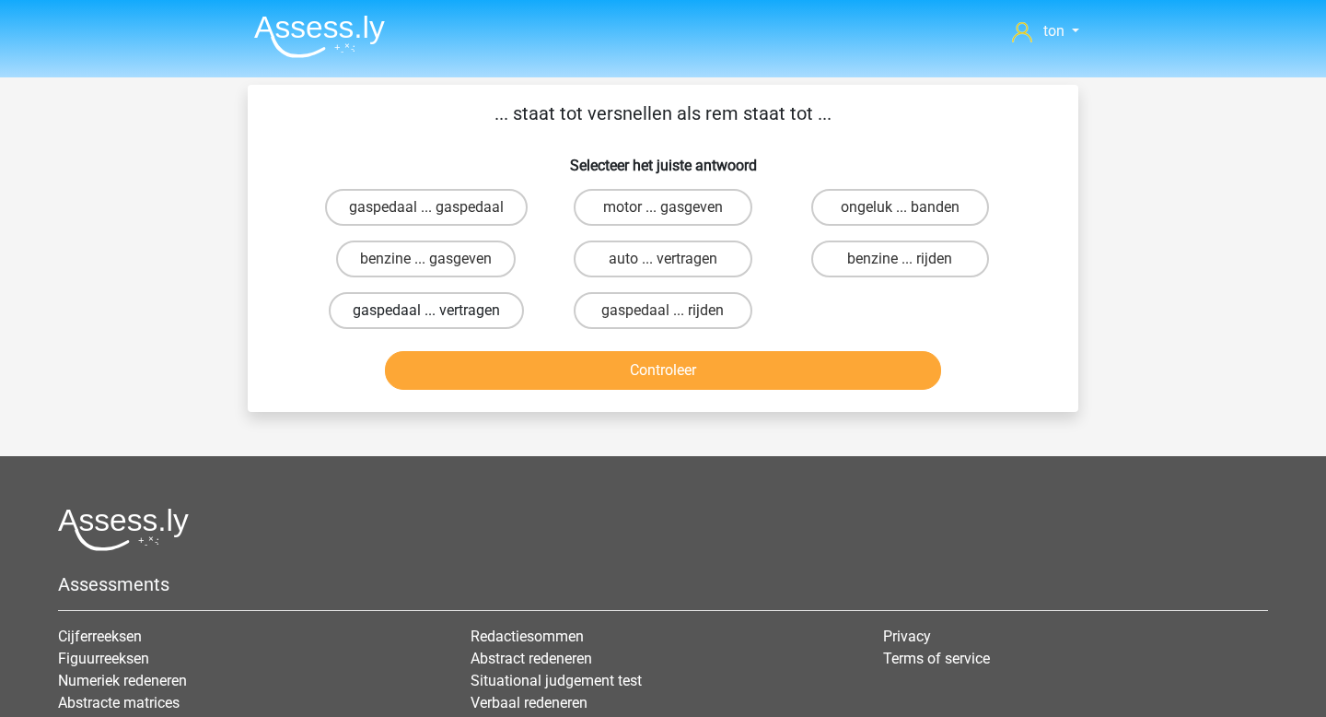
click at [470, 305] on label "gaspedaal ... vertragen" at bounding box center [426, 310] width 195 height 37
click at [438, 310] on input "gaspedaal ... vertragen" at bounding box center [432, 316] width 12 height 12
radio input "true"
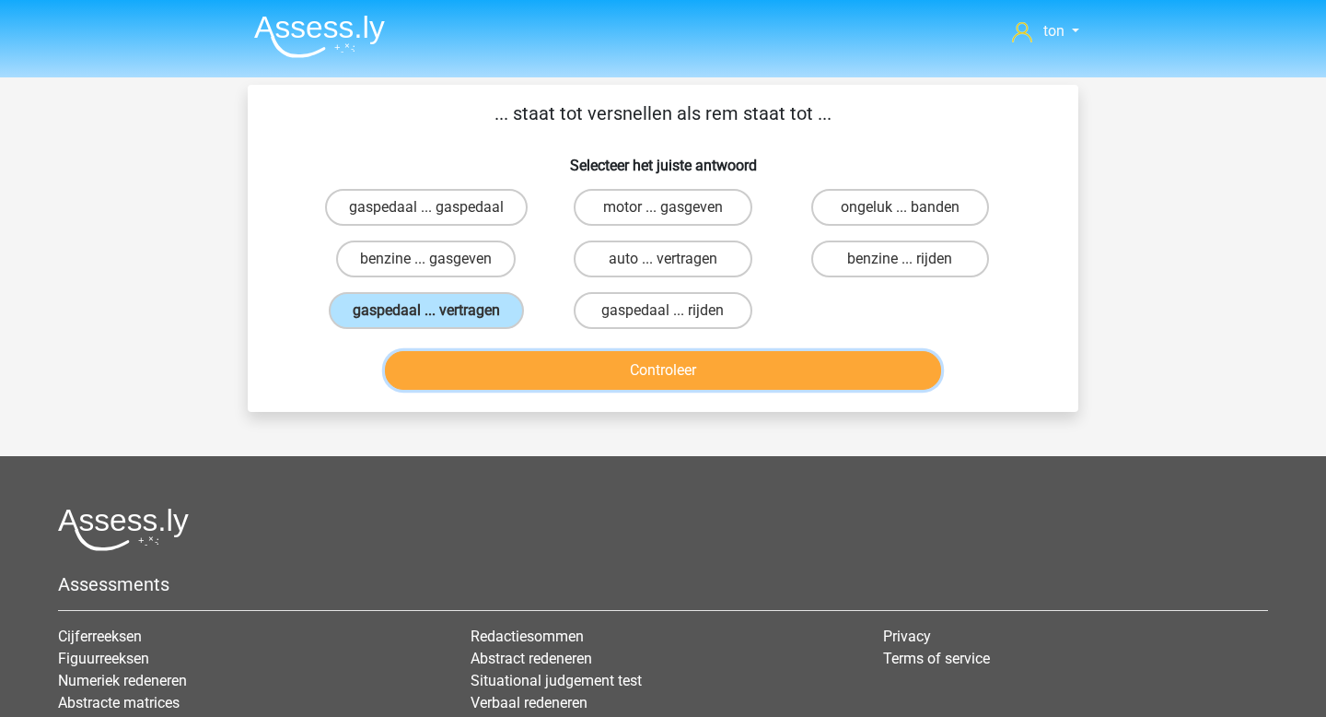
click at [515, 366] on button "Controleer" at bounding box center [663, 370] width 557 height 39
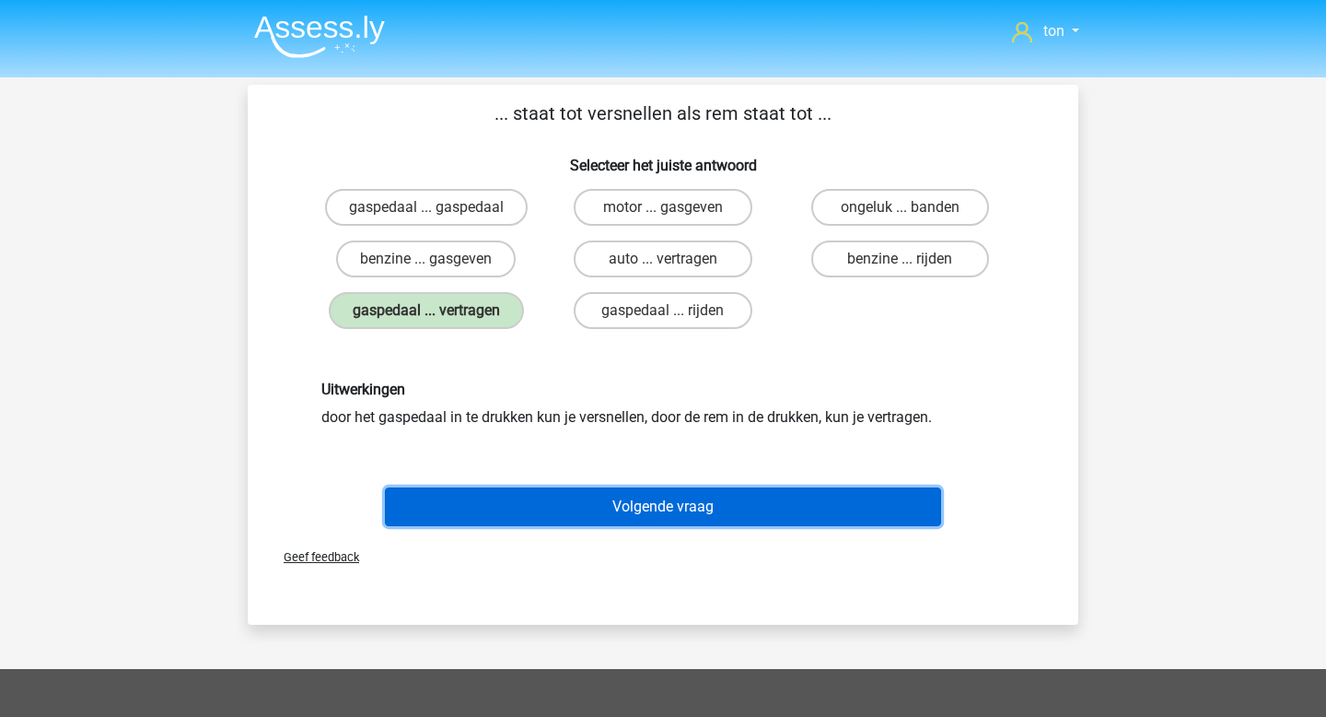
click at [596, 499] on button "Volgende vraag" at bounding box center [663, 506] width 557 height 39
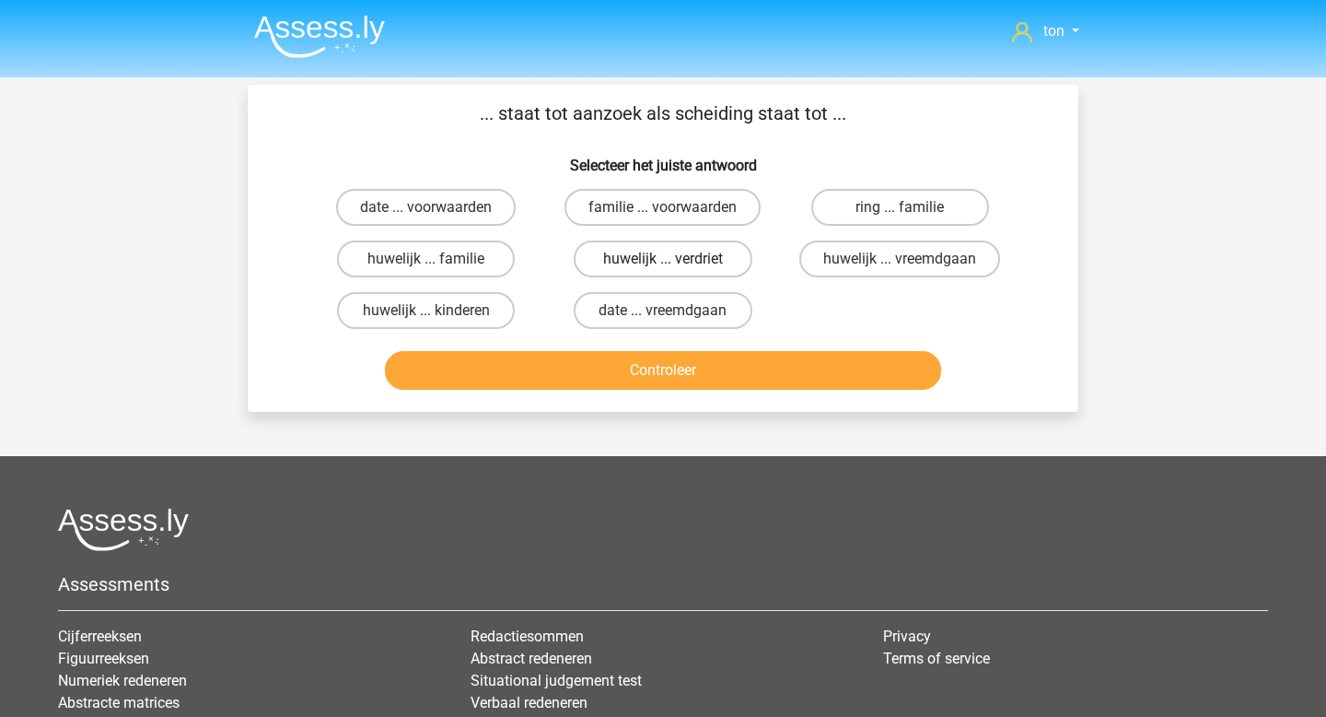
click at [648, 258] on label "huwelijk ... verdriet" at bounding box center [663, 258] width 178 height 37
click at [663, 259] on input "huwelijk ... verdriet" at bounding box center [669, 265] width 12 height 12
radio input "true"
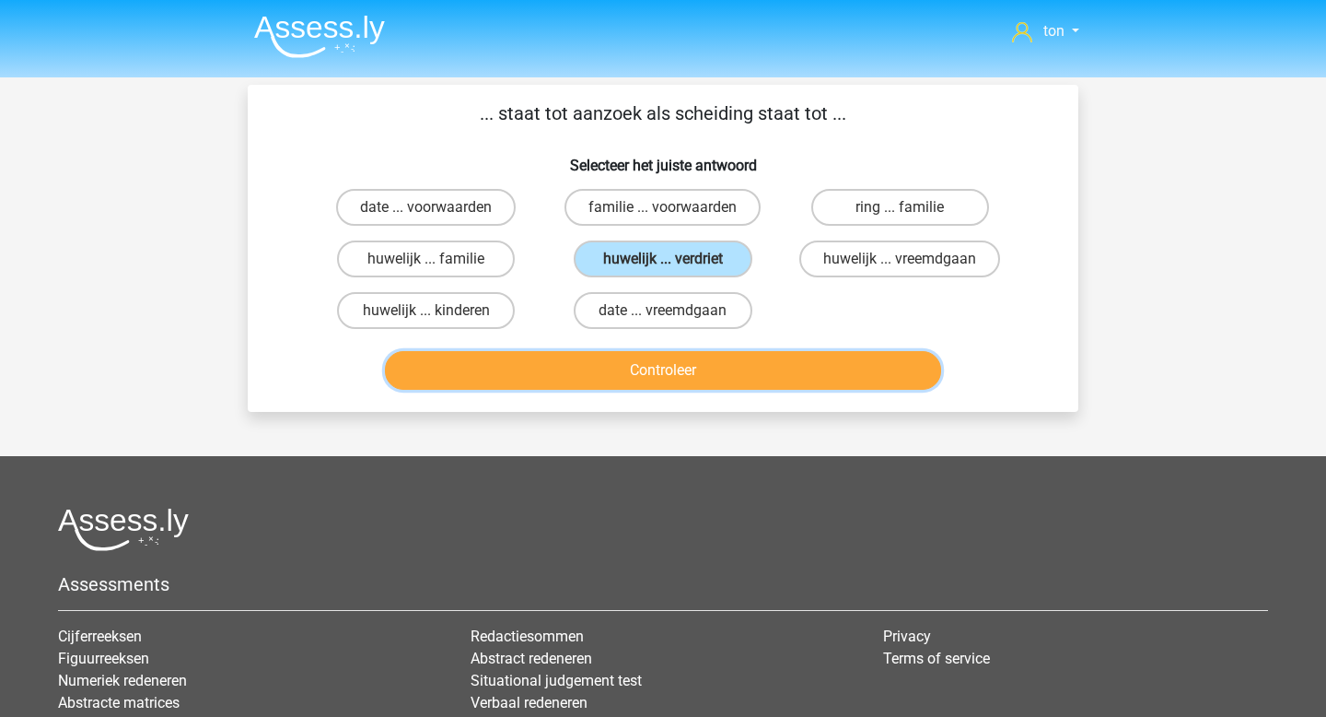
click at [649, 368] on button "Controleer" at bounding box center [663, 370] width 557 height 39
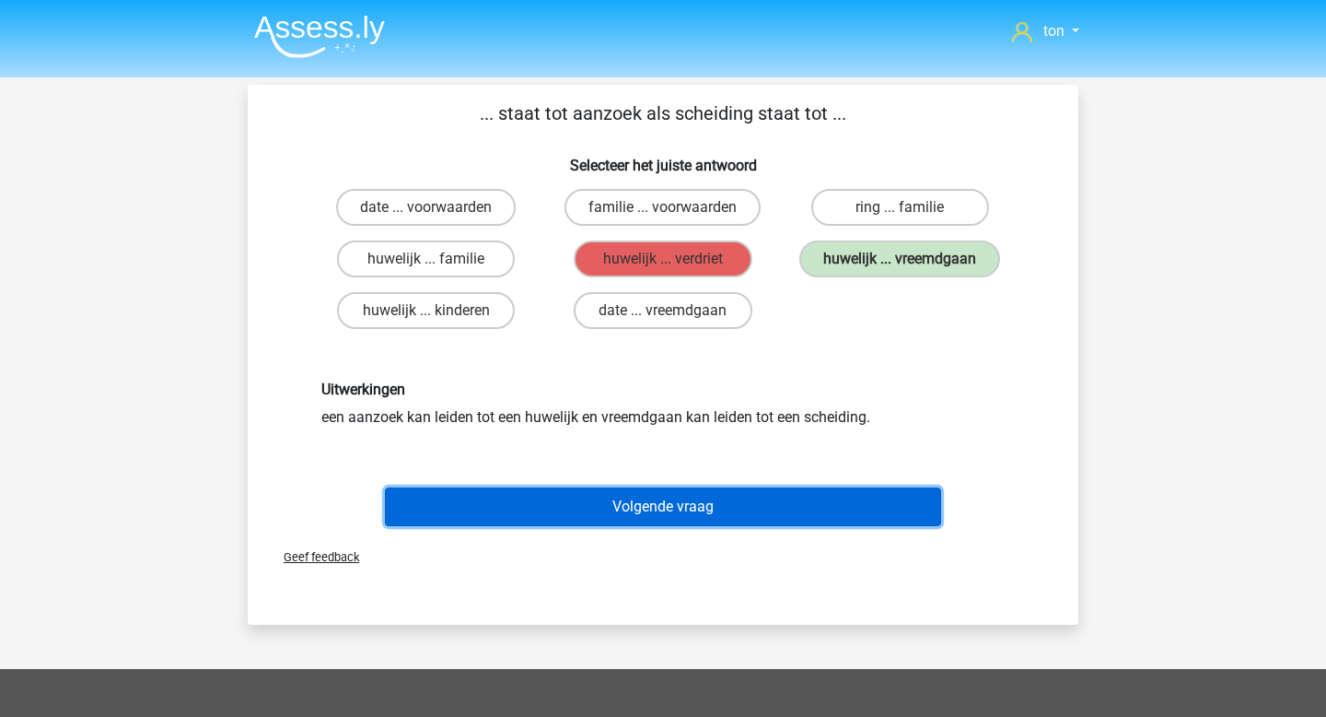
click at [702, 508] on button "Volgende vraag" at bounding box center [663, 506] width 557 height 39
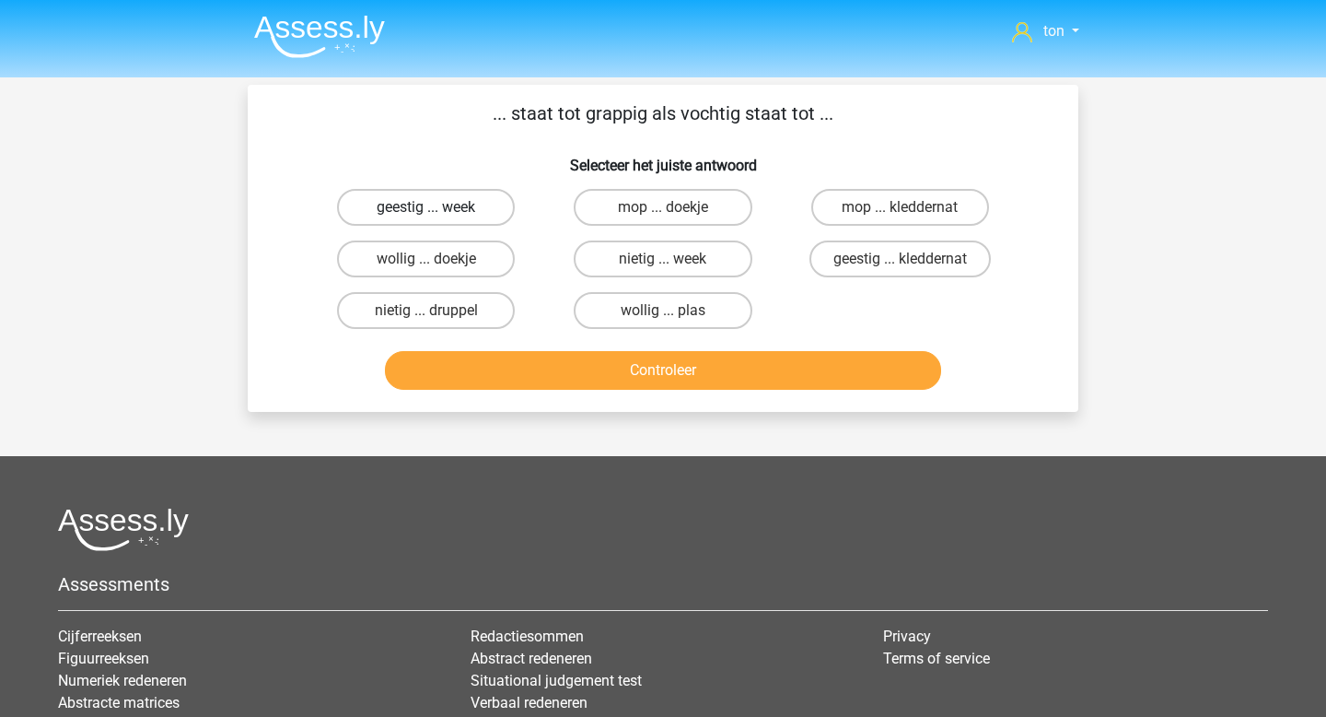
click at [473, 207] on label "geestig ... week" at bounding box center [426, 207] width 178 height 37
click at [438, 207] on input "geestig ... week" at bounding box center [432, 213] width 12 height 12
radio input "true"
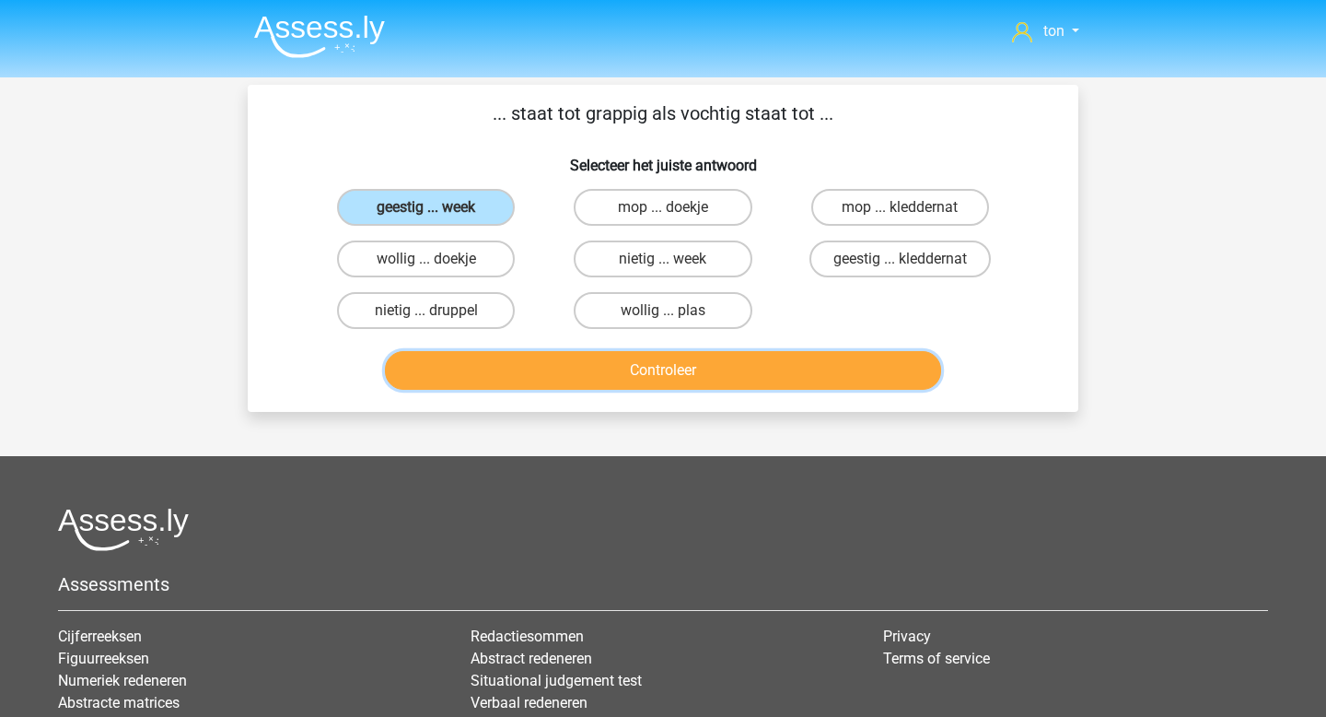
click at [553, 370] on button "Controleer" at bounding box center [663, 370] width 557 height 39
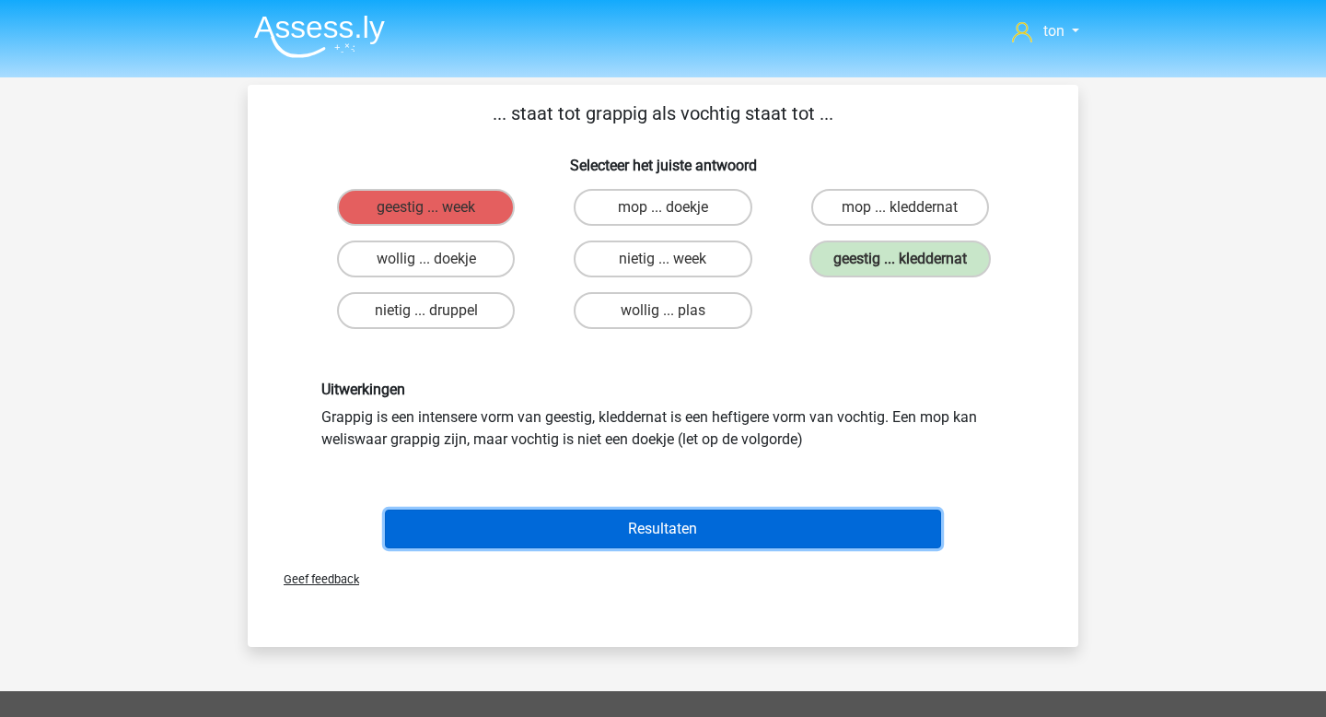
click at [671, 522] on button "Resultaten" at bounding box center [663, 528] width 557 height 39
click at [671, 527] on button "Resultaten" at bounding box center [663, 528] width 557 height 39
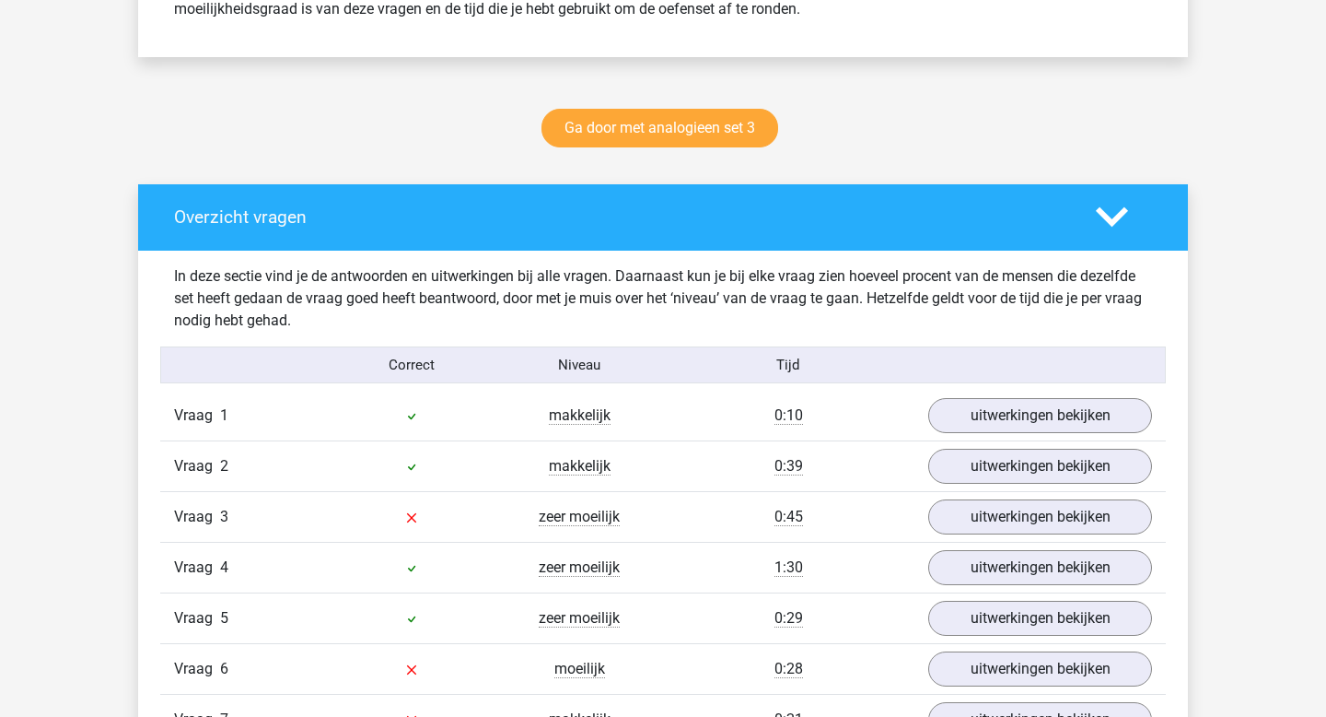
scroll to position [880, 0]
